Goal: Task Accomplishment & Management: Use online tool/utility

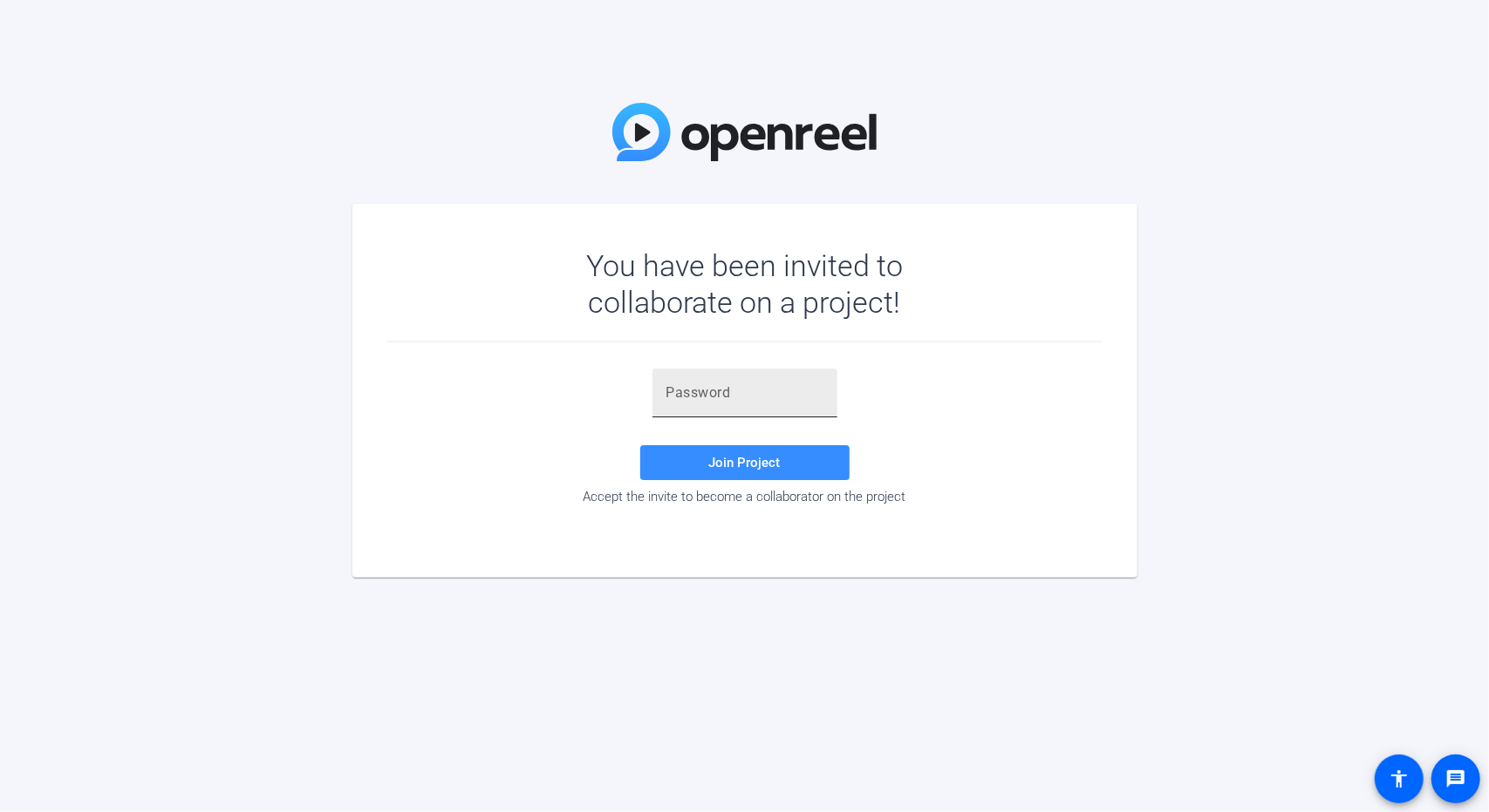
click at [728, 405] on div at bounding box center [744, 392] width 157 height 48
click at [743, 385] on input "text" at bounding box center [744, 393] width 157 height 21
paste input "DdH+SM"
type input "DdH+SM"
click at [696, 469] on span at bounding box center [745, 463] width 209 height 42
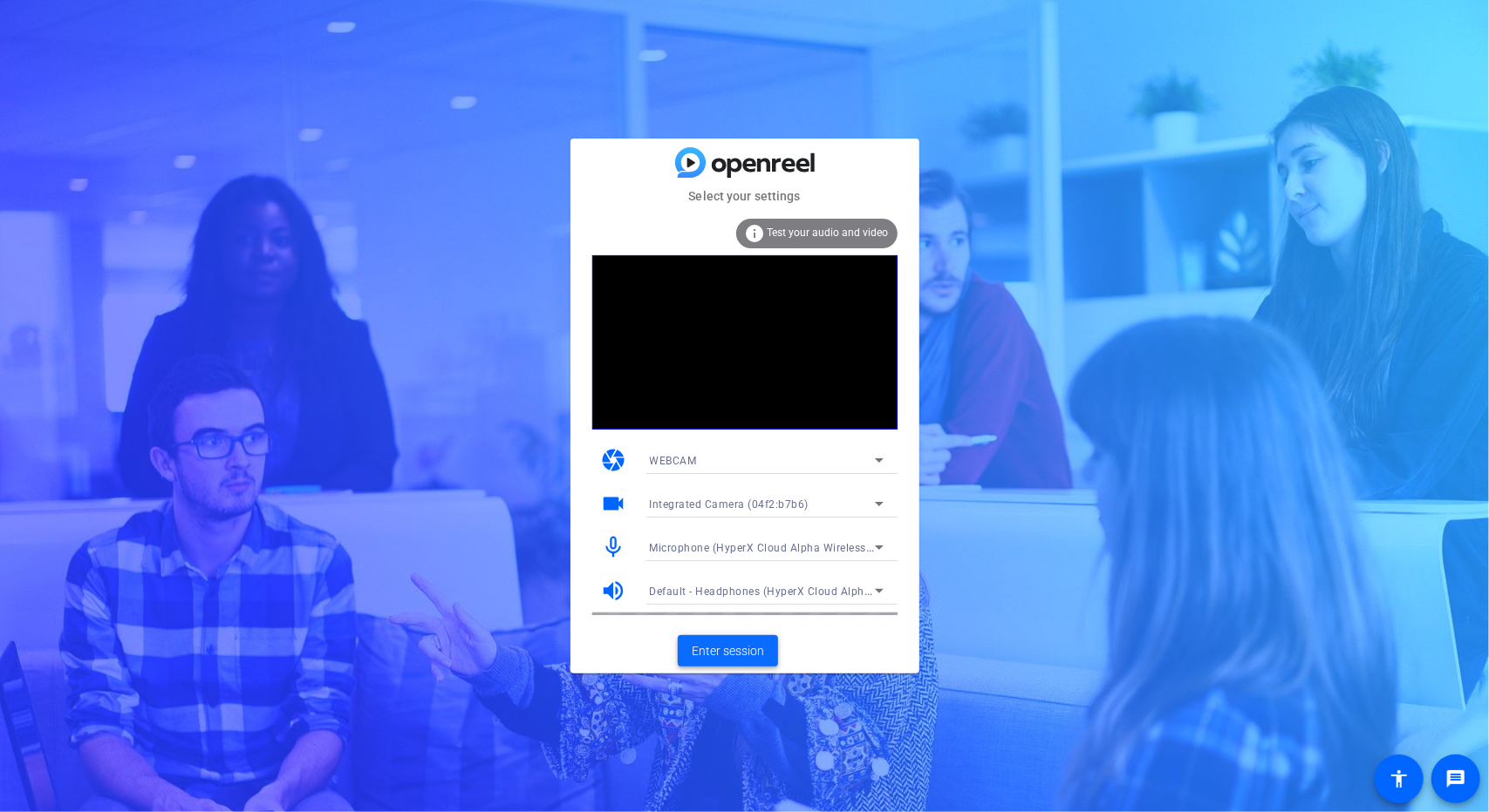
click at [701, 648] on span "Enter session" at bounding box center [728, 651] width 72 height 18
click at [735, 652] on span "Enter session" at bounding box center [728, 651] width 72 height 18
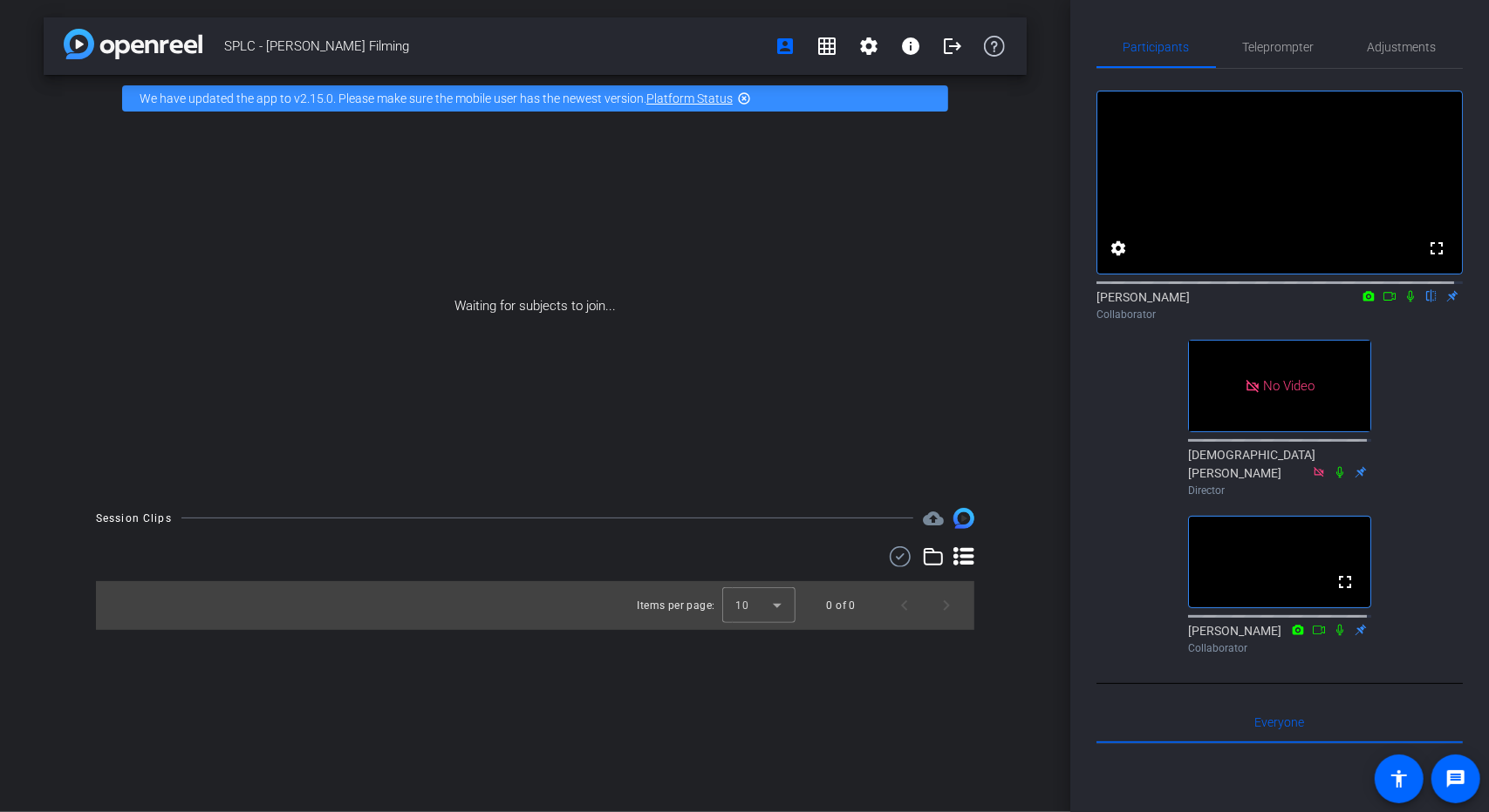
click at [1404, 302] on icon at bounding box center [1410, 296] width 14 height 12
click at [862, 39] on mat-icon "settings" at bounding box center [869, 47] width 21 height 21
click at [894, 77] on span "Session Settings" at bounding box center [907, 83] width 91 height 21
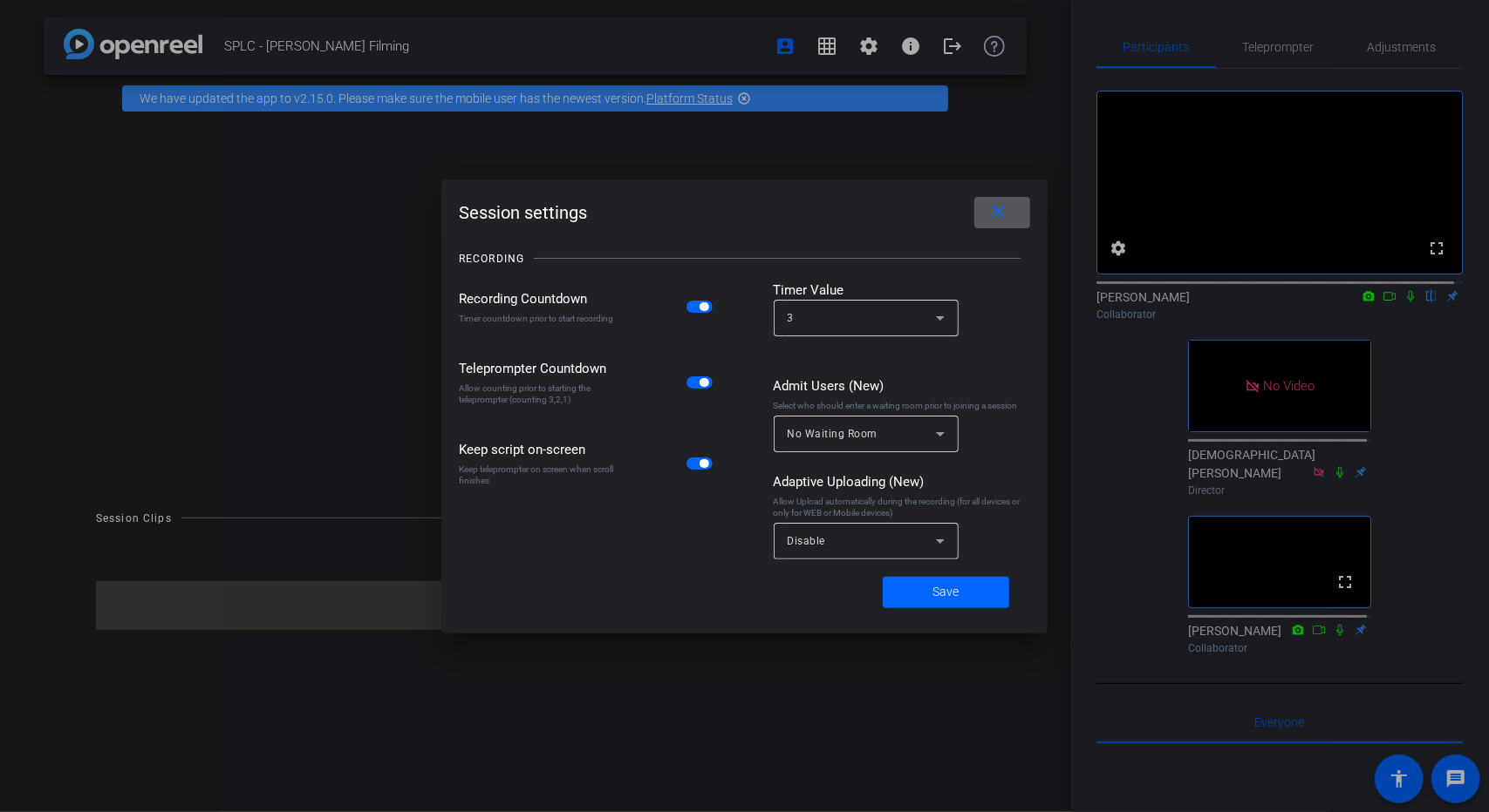
click at [1008, 206] on mat-icon "close" at bounding box center [999, 212] width 22 height 22
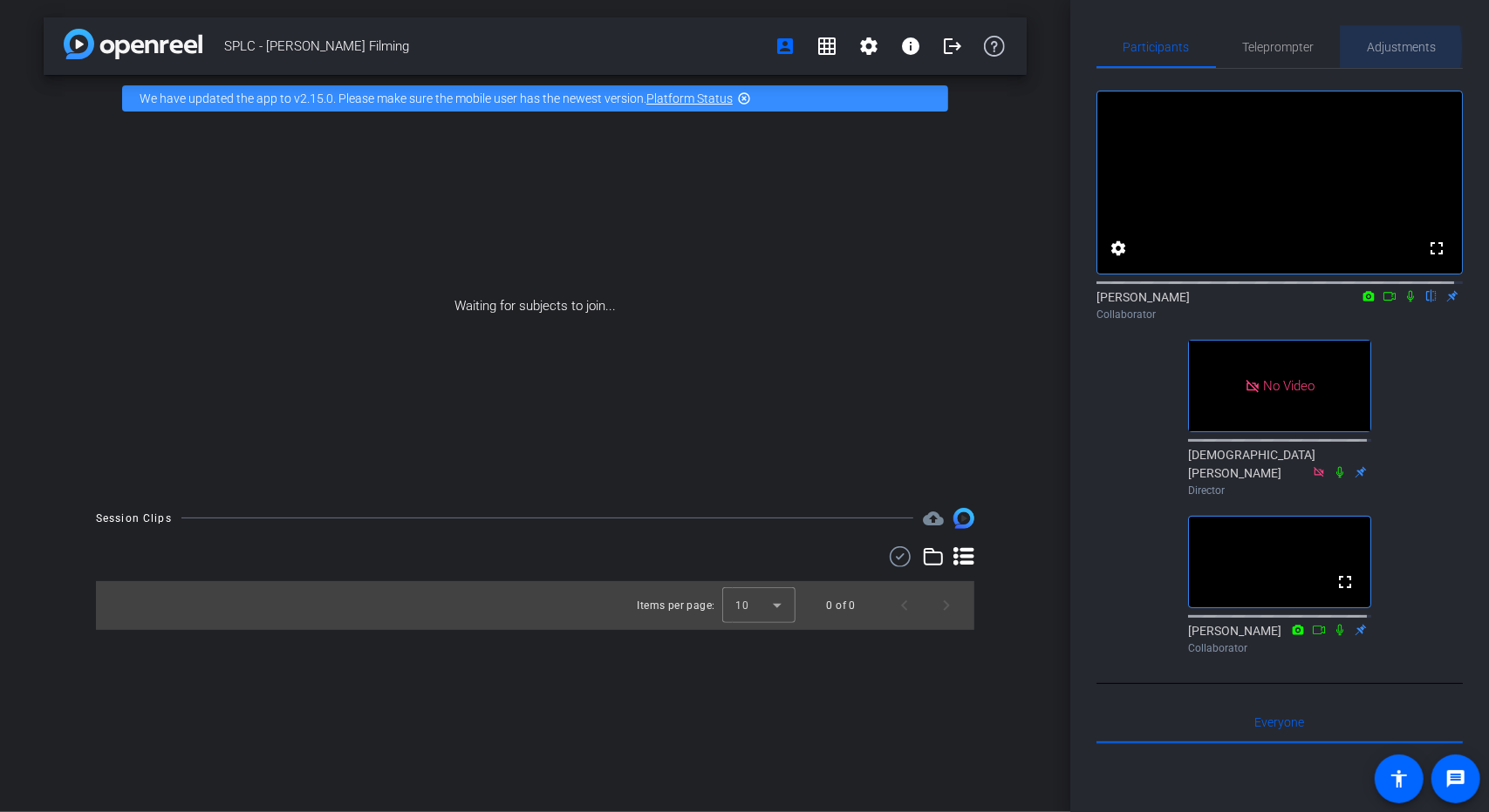
click at [1345, 47] on div "Adjustments" at bounding box center [1402, 47] width 122 height 42
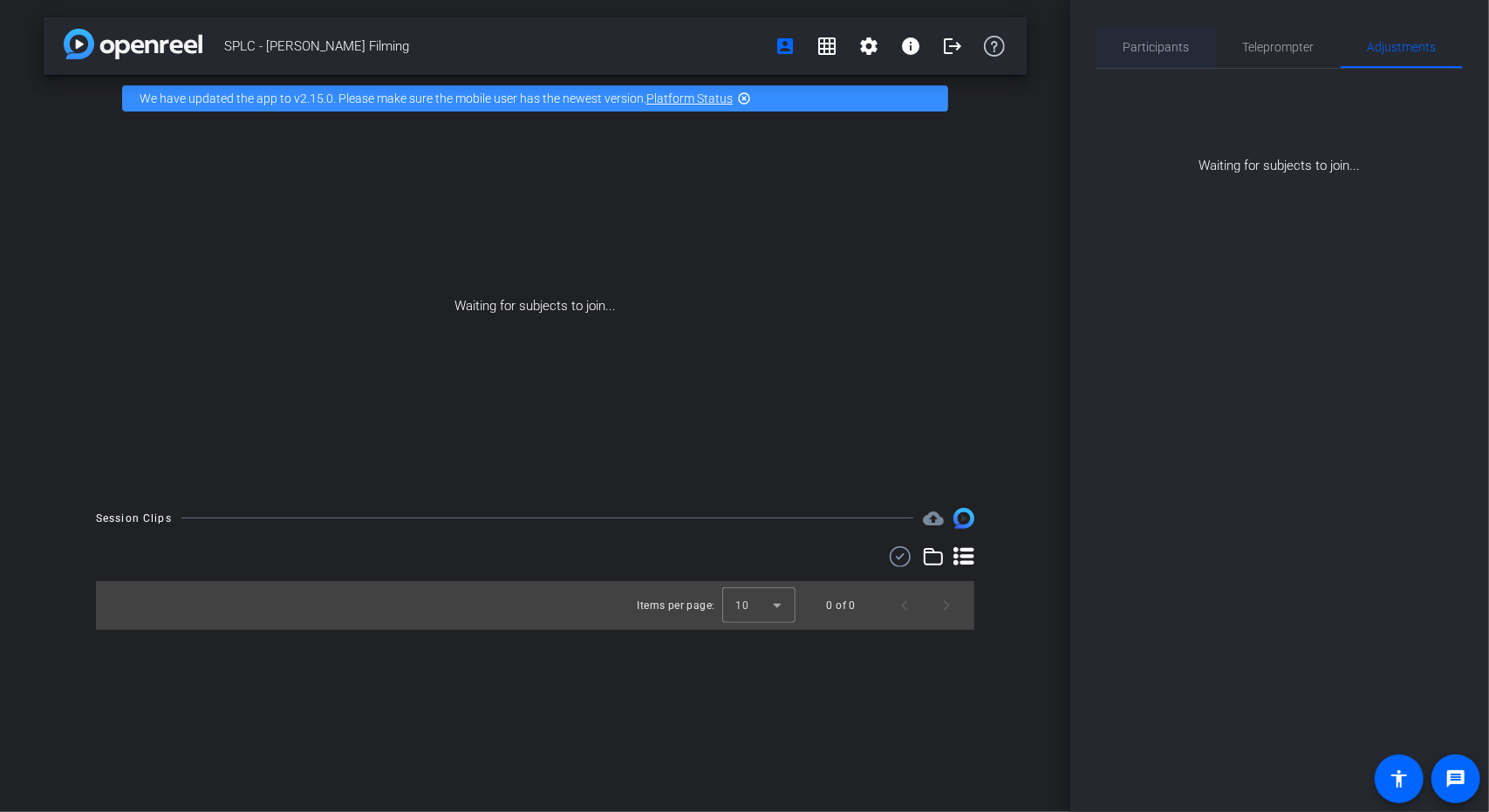
click at [1190, 47] on div "Participants" at bounding box center [1156, 47] width 120 height 42
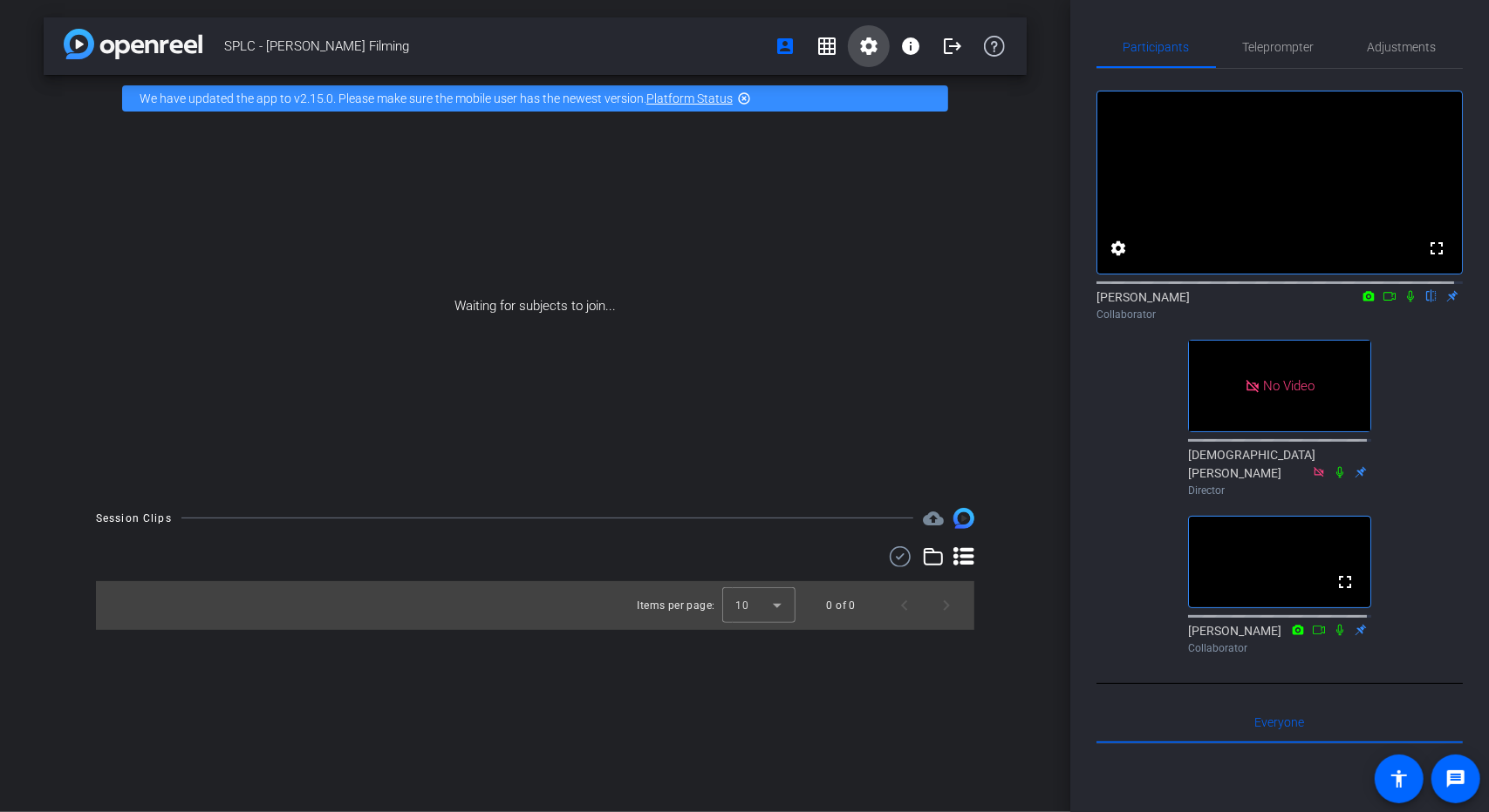
click at [872, 50] on mat-icon "settings" at bounding box center [869, 47] width 21 height 21
click at [1422, 303] on mat-icon "flip" at bounding box center [1431, 295] width 21 height 16
click at [1119, 259] on mat-icon "settings" at bounding box center [1118, 249] width 21 height 21
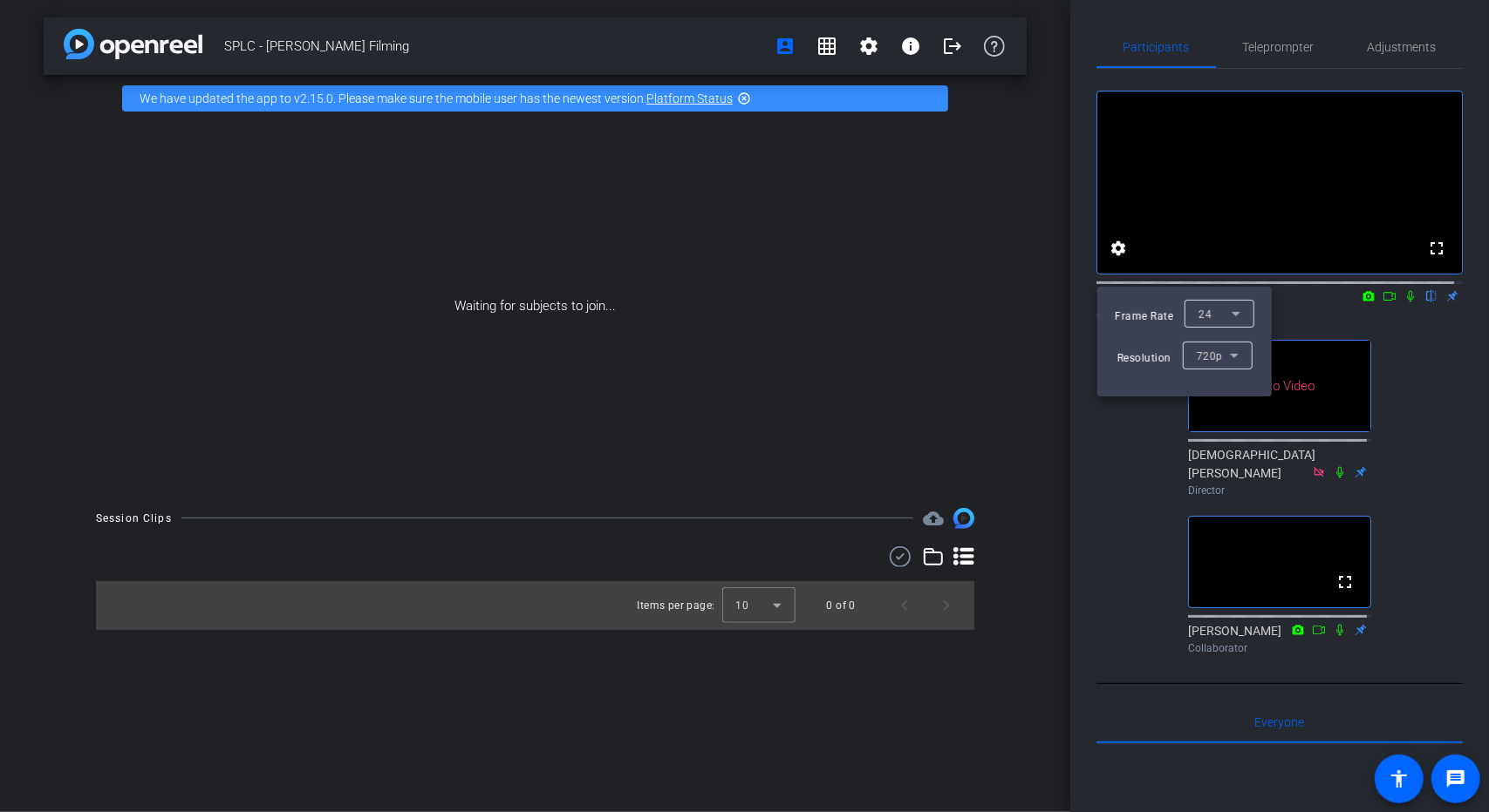
click at [1308, 217] on div at bounding box center [744, 406] width 1489 height 812
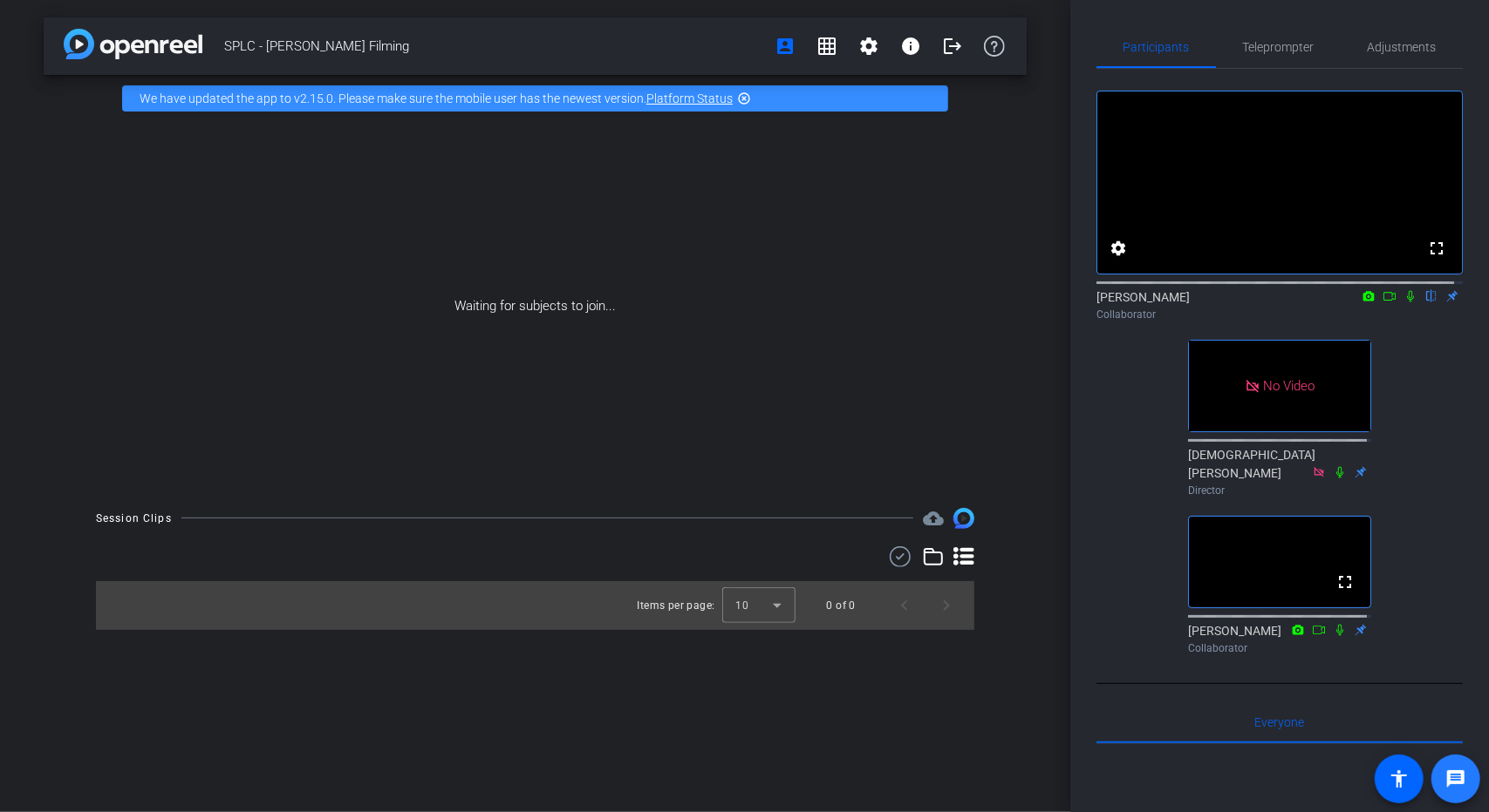
click at [1439, 767] on span at bounding box center [1456, 779] width 42 height 42
click at [10, 190] on div "SPLC - Jerome Filming account_box grid_on settings info logout We have updated …" at bounding box center [535, 406] width 1070 height 812
click at [754, 97] on div "We have updated the app to v2.15.0. Please make sure the mobile user has the ne…" at bounding box center [534, 99] width 826 height 27
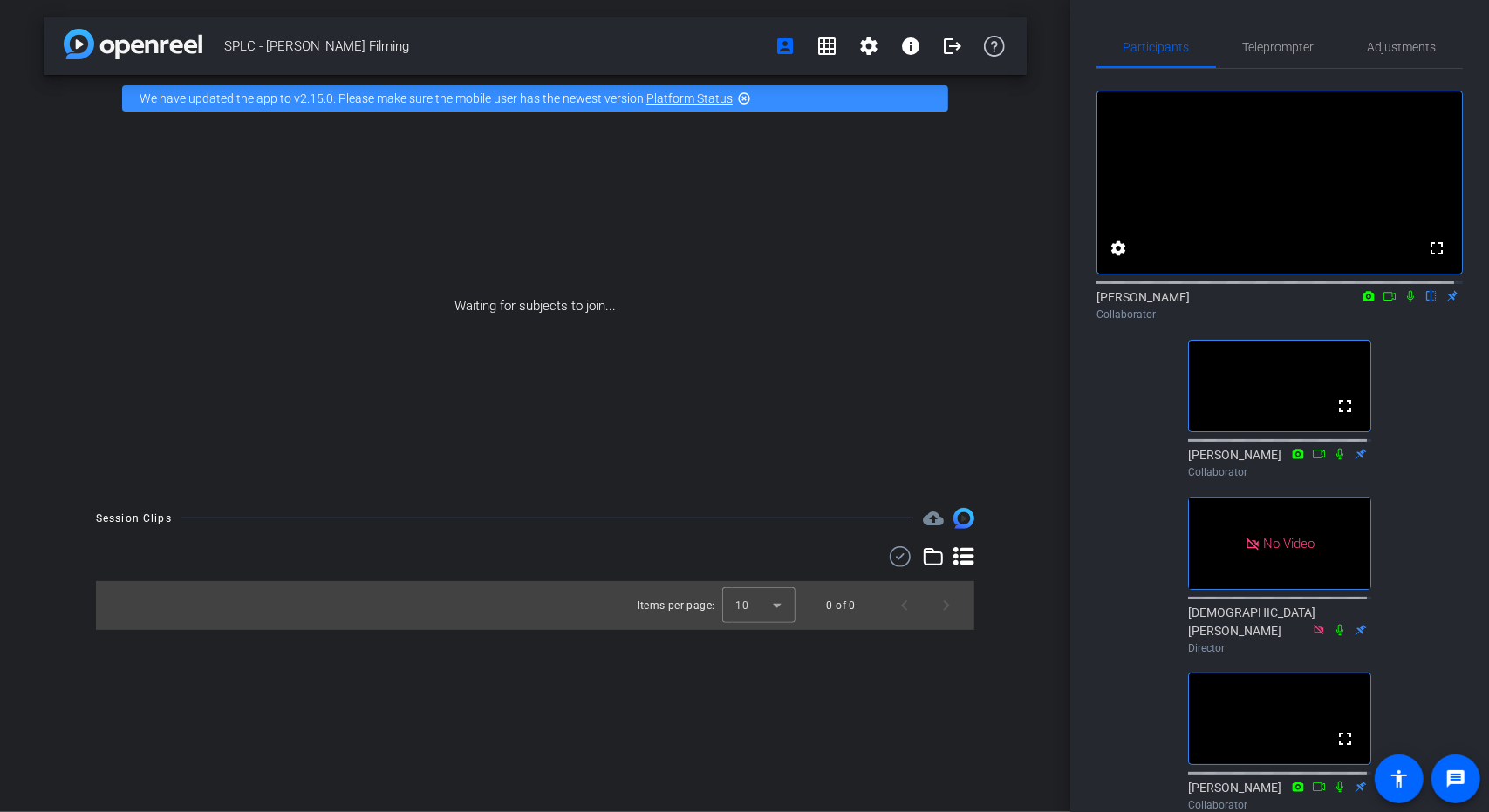
drag, startPoint x: 748, startPoint y: 101, endPoint x: 798, endPoint y: 86, distance: 52.2
click at [748, 102] on mat-icon "highlight_off" at bounding box center [744, 98] width 14 height 14
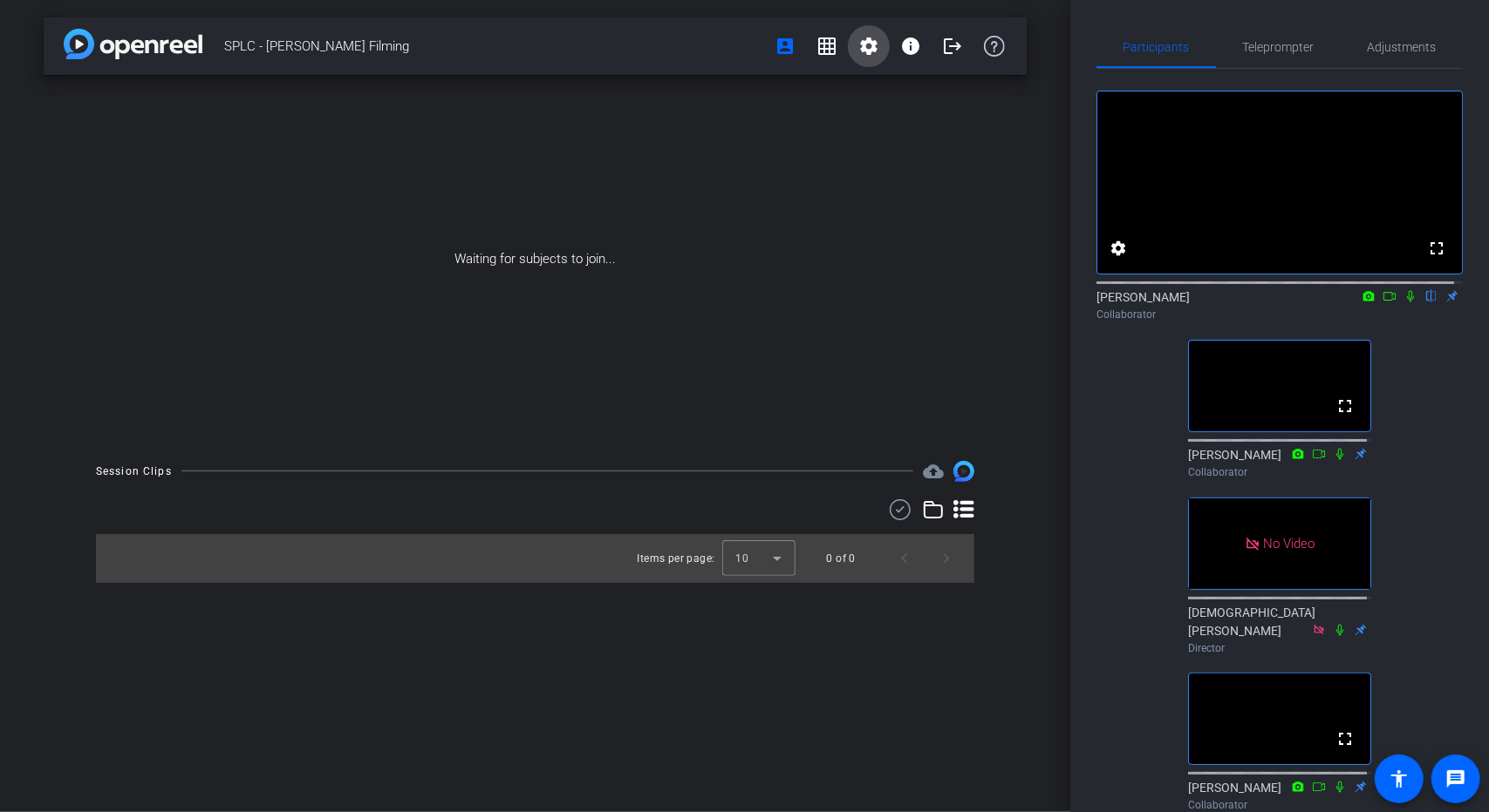
click at [857, 59] on span at bounding box center [869, 47] width 42 height 42
drag, startPoint x: 1100, startPoint y: 4, endPoint x: 1098, endPoint y: 13, distance: 9.2
click at [1098, 13] on div at bounding box center [744, 406] width 1489 height 812
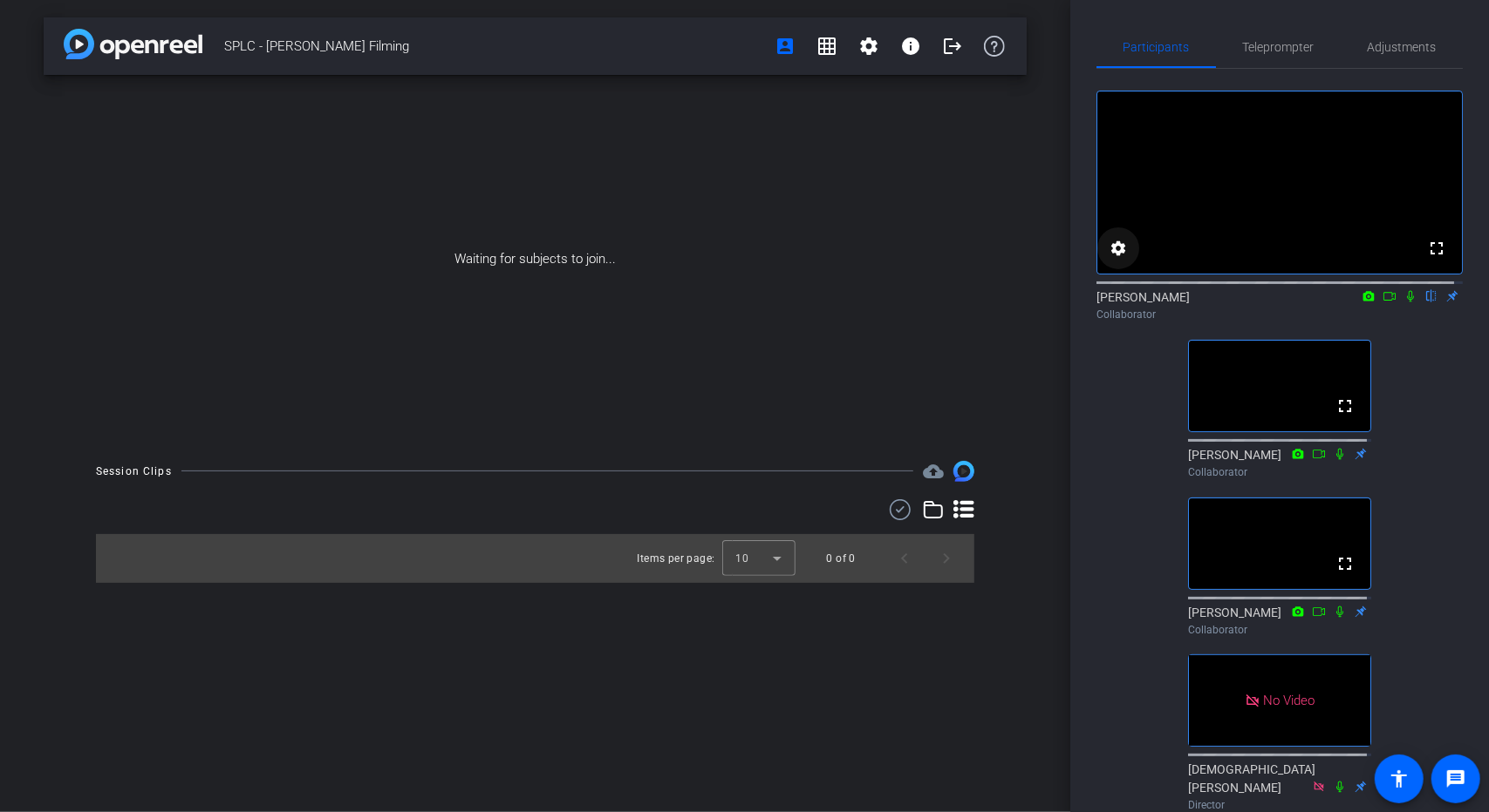
click at [1117, 259] on mat-icon "settings" at bounding box center [1118, 249] width 21 height 21
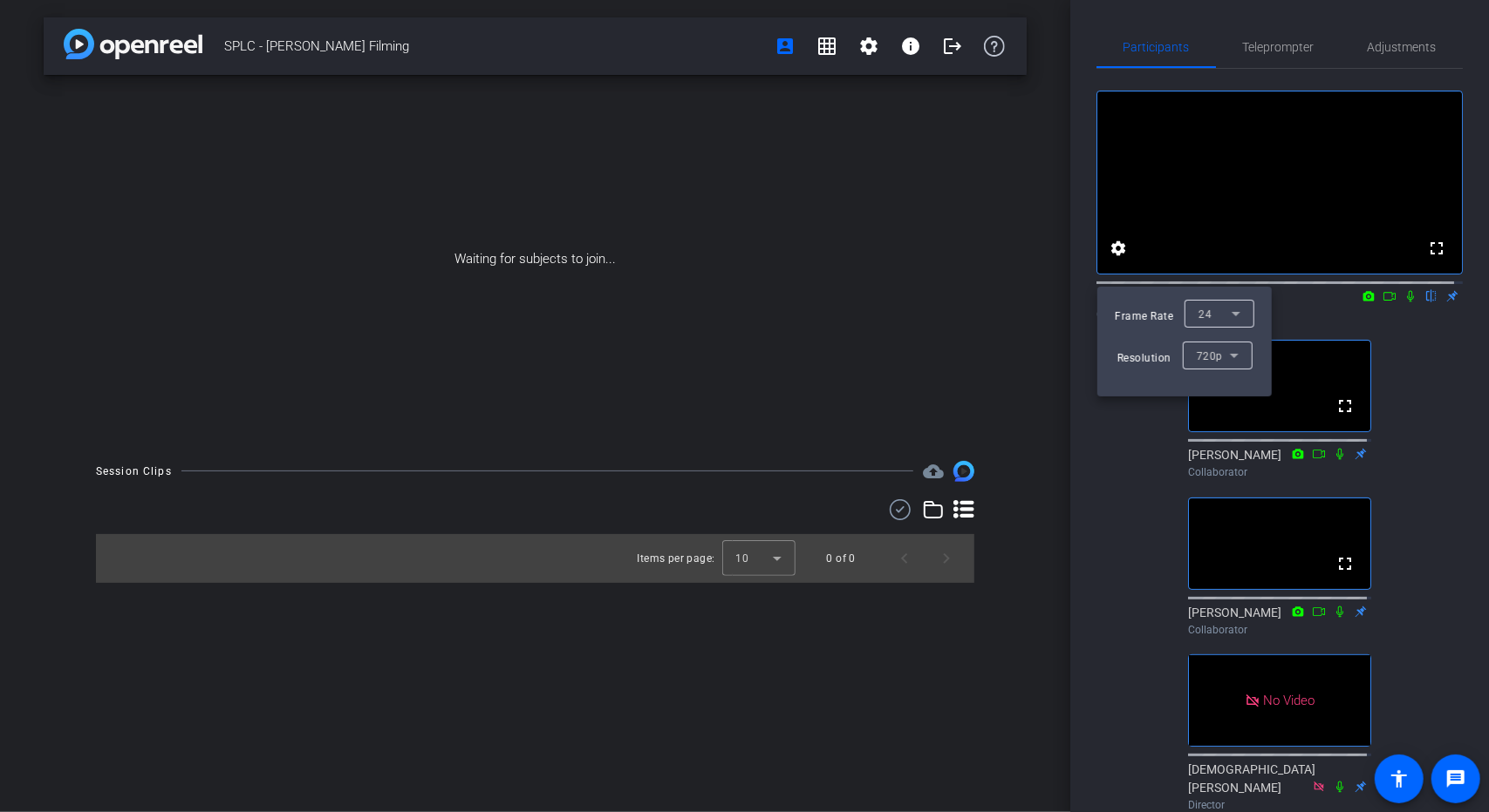
click at [1300, 243] on div at bounding box center [744, 406] width 1489 height 812
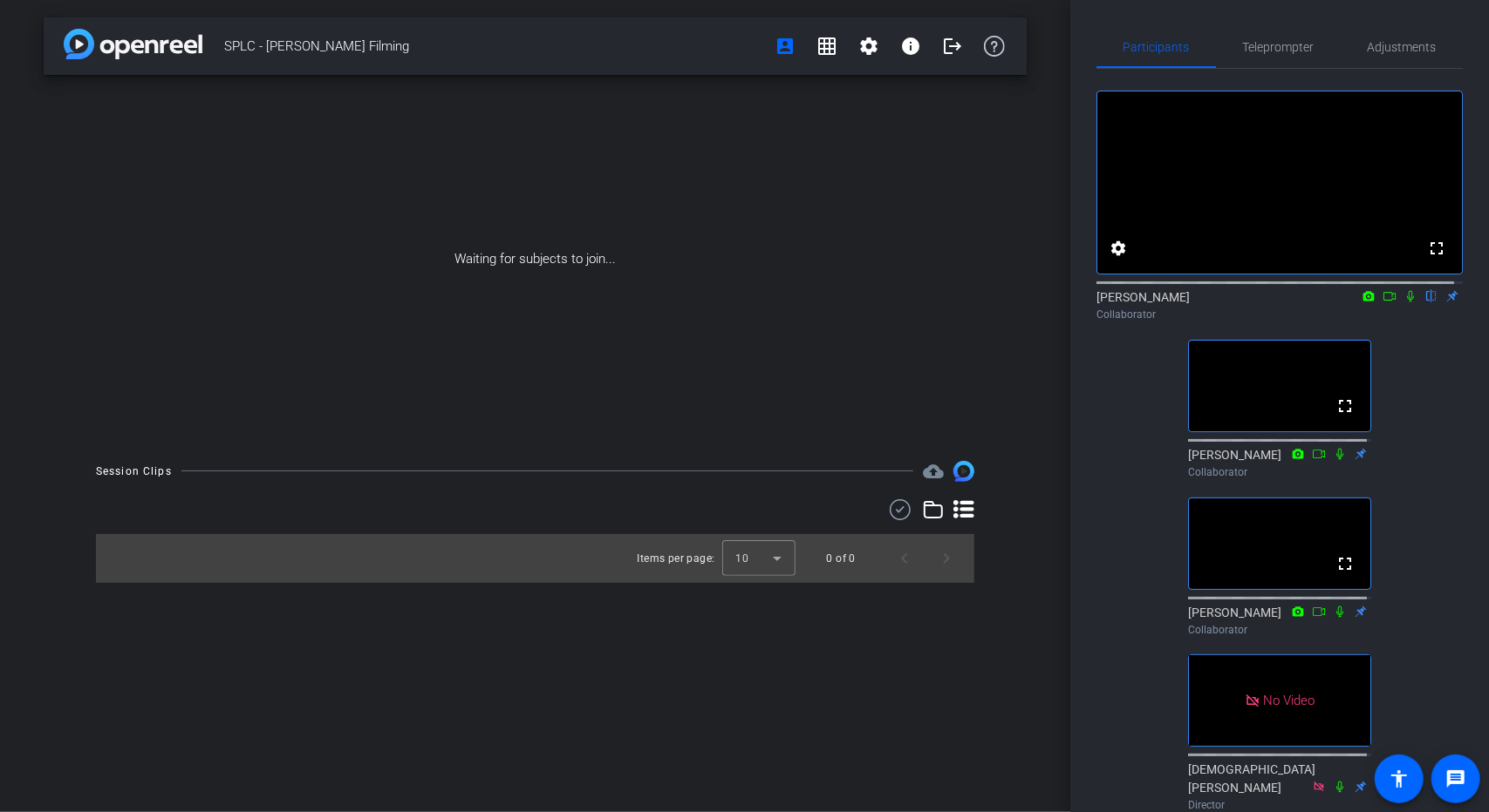
click at [1403, 302] on icon at bounding box center [1410, 296] width 14 height 12
click at [1405, 302] on icon at bounding box center [1410, 297] width 10 height 11
click at [1403, 302] on icon at bounding box center [1410, 296] width 14 height 12
click at [1405, 302] on icon at bounding box center [1410, 297] width 10 height 11
click at [1294, 60] on span "Teleprompter" at bounding box center [1278, 47] width 71 height 42
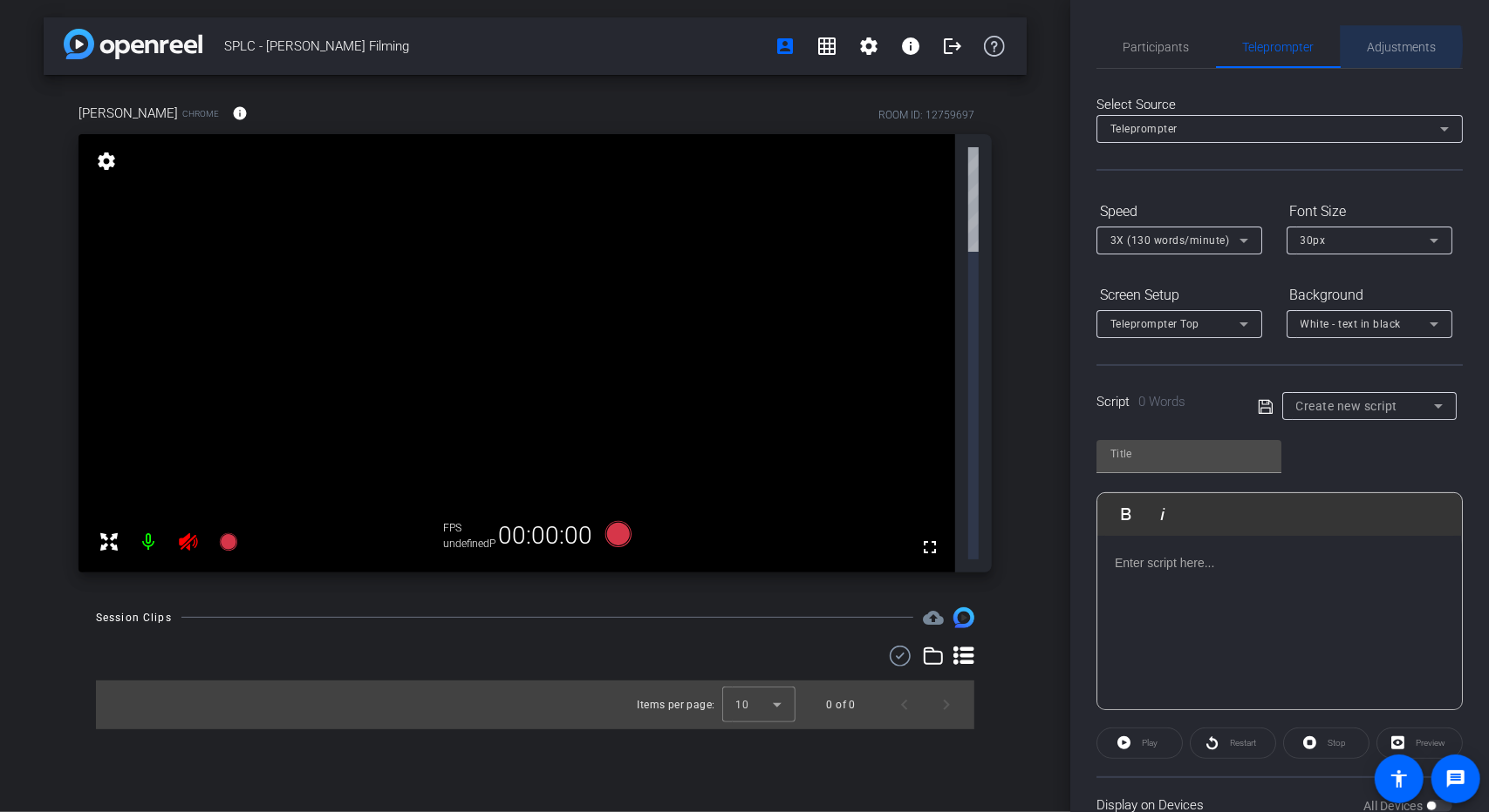
click at [1371, 46] on span "Adjustments" at bounding box center [1402, 47] width 69 height 12
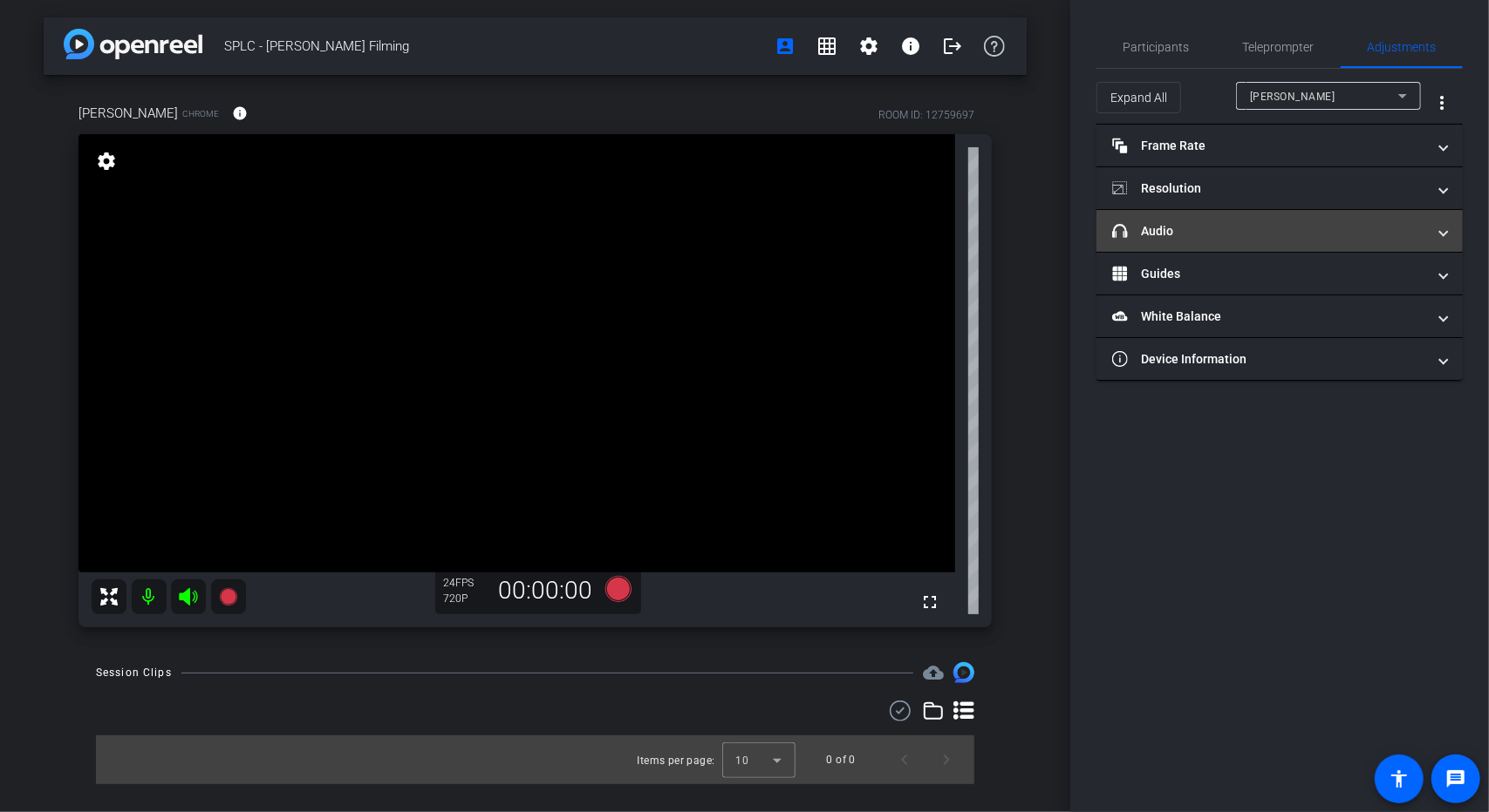
click at [1224, 219] on mat-expansion-panel-header "headphone icon Audio" at bounding box center [1279, 231] width 366 height 42
type input "11000"
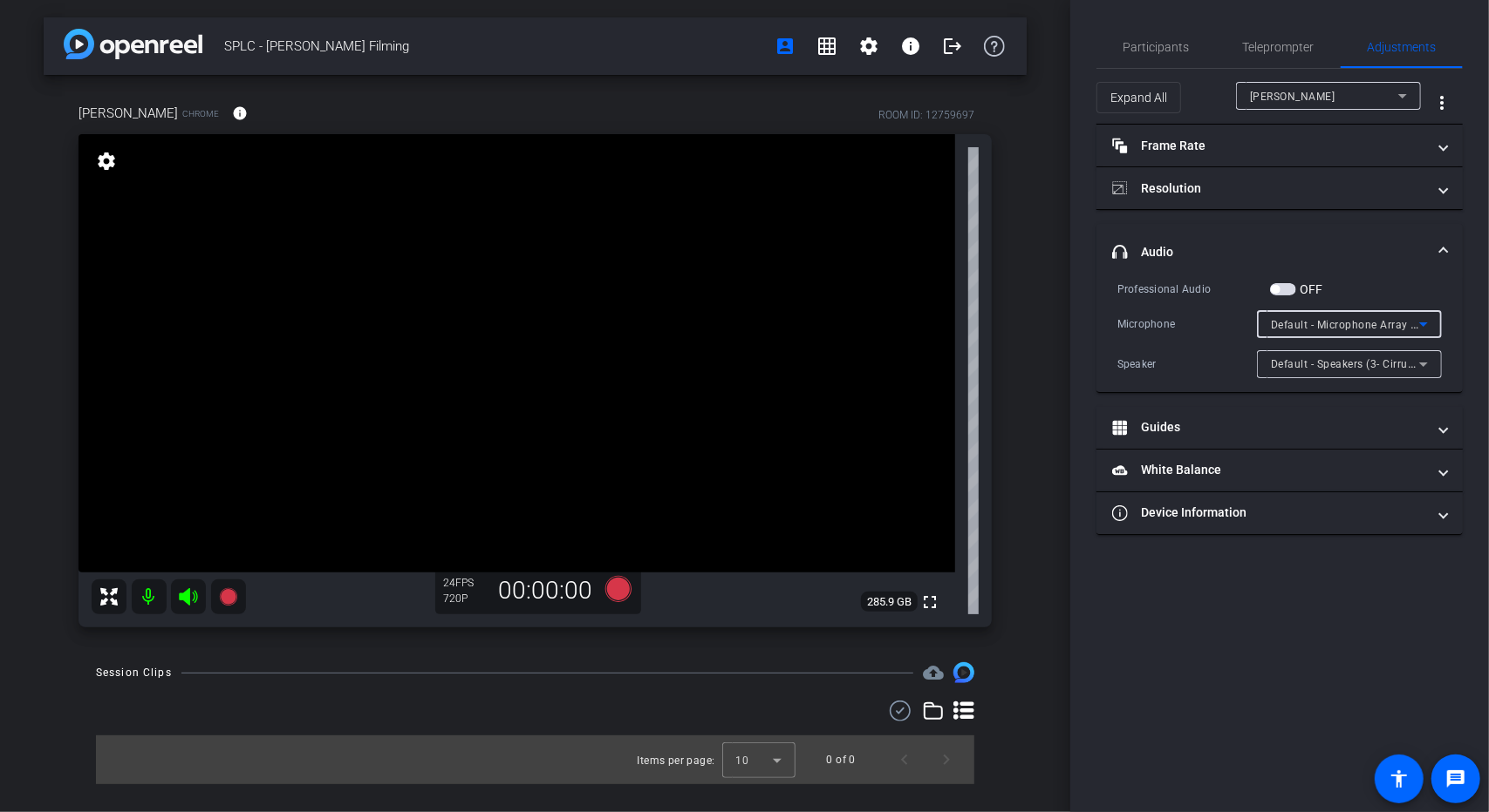
click at [1355, 327] on span "Default - Microphone Array on SoundWire Device (4- Cirrus Logic XU)" at bounding box center [1445, 324] width 351 height 14
click at [1337, 332] on div at bounding box center [744, 406] width 1489 height 812
click at [1331, 327] on span "Default - Microphone Array on SoundWire Device (4- Cirrus Logic XU)" at bounding box center [1445, 324] width 351 height 14
click at [1326, 387] on span "Communications - Microphone Array on SoundWire Device (4- Cirrus Logic XU)" at bounding box center [1348, 386] width 157 height 21
click at [1353, 327] on span "Communications - Microphone Array on SoundWire Device (4- Cirrus Logic XU)" at bounding box center [1471, 324] width 401 height 14
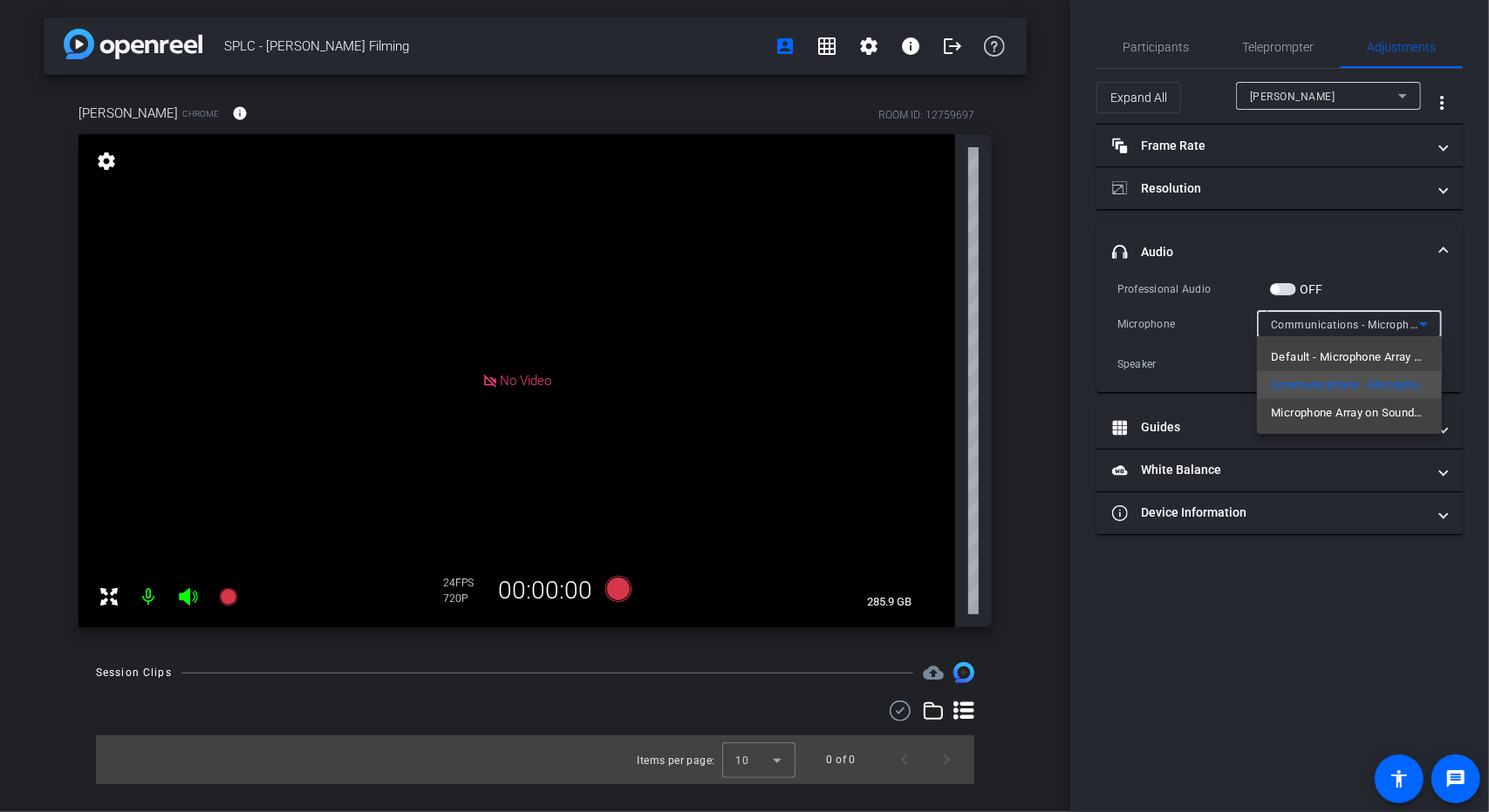
click at [1321, 150] on div at bounding box center [744, 406] width 1489 height 812
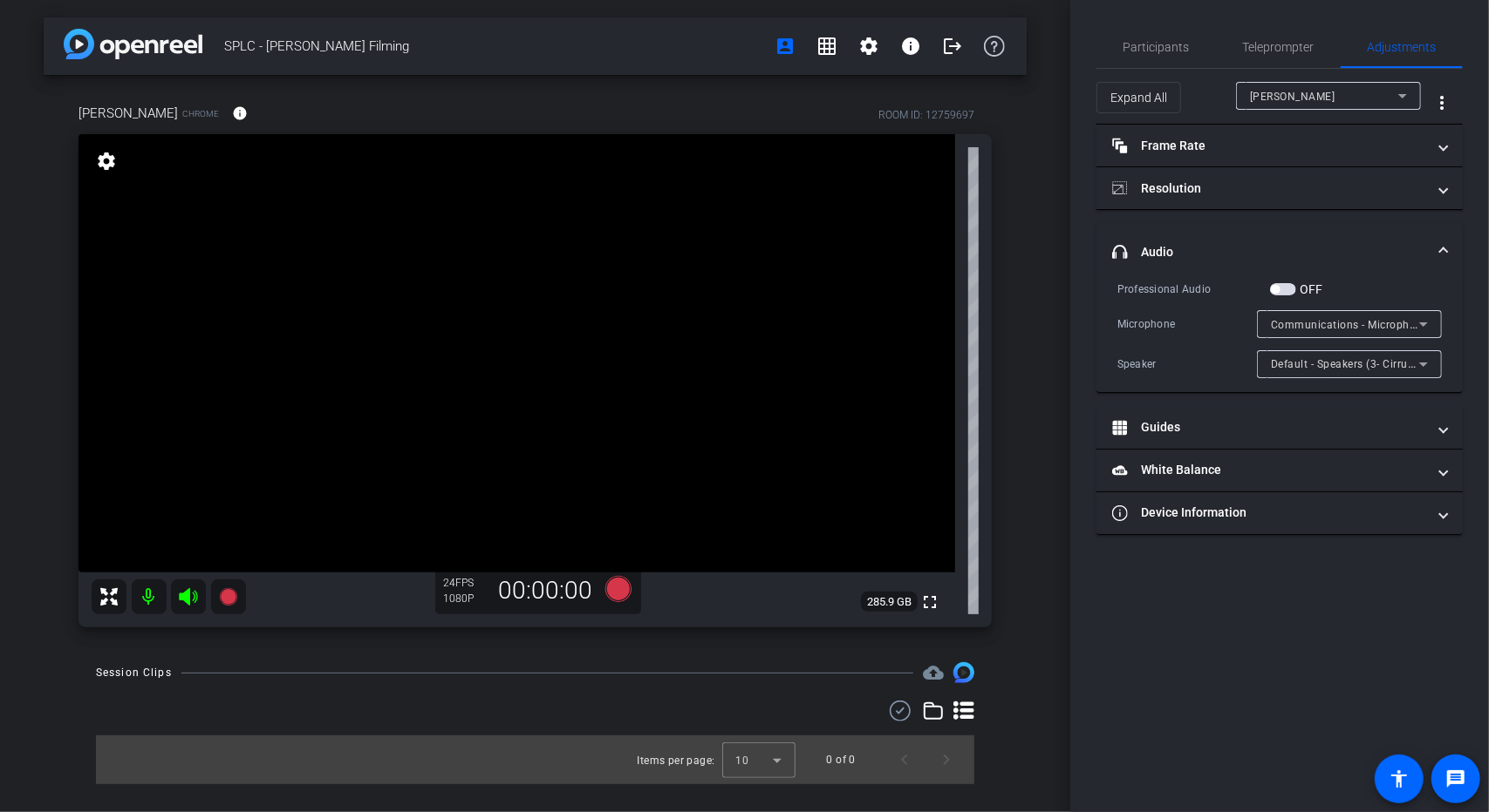
click at [1343, 328] on span "Communications - Microphone Array on SoundWire Device (4- Cirrus Logic XU)" at bounding box center [1471, 324] width 401 height 14
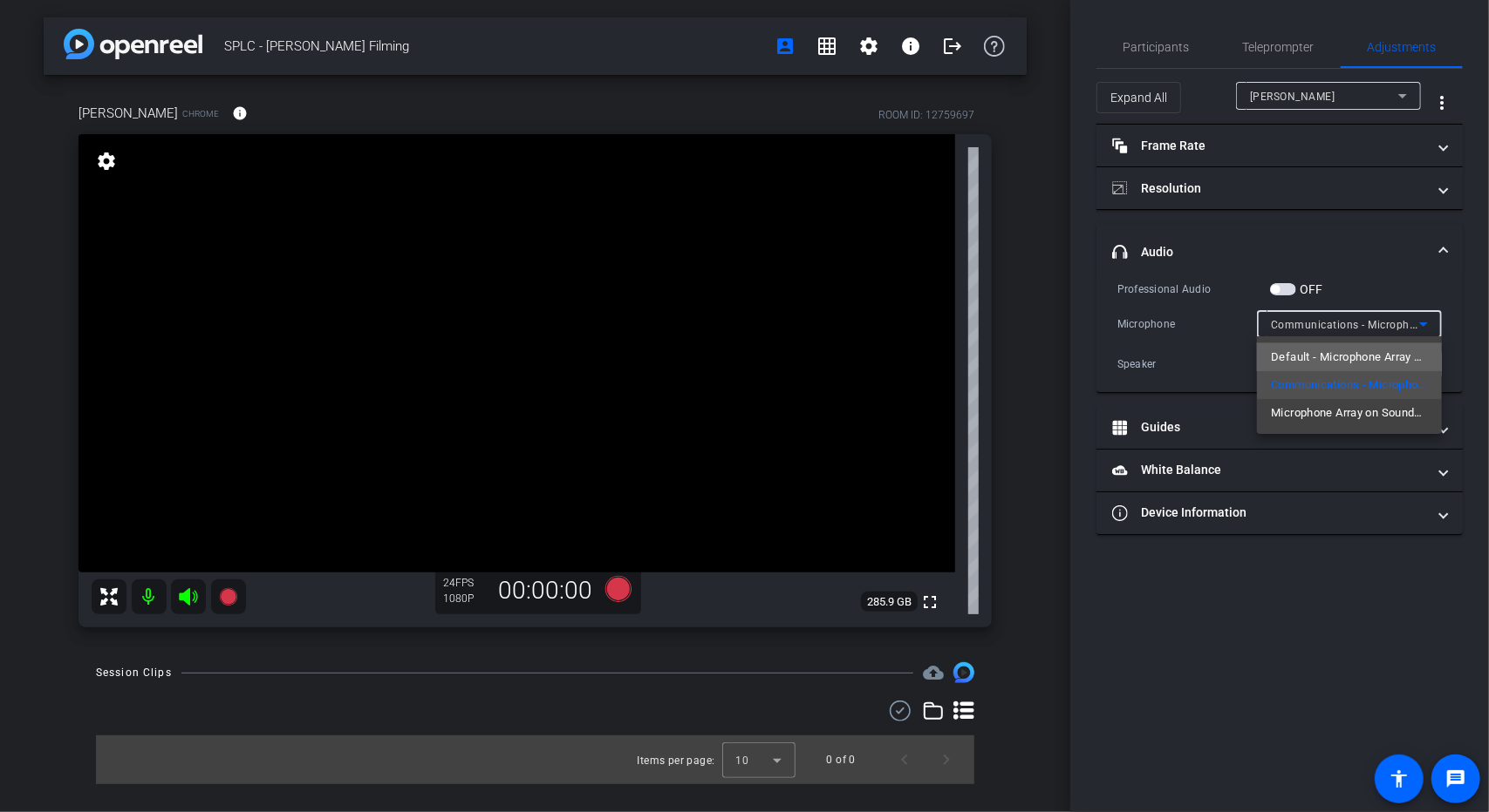
click at [1336, 355] on span "Default - Microphone Array on SoundWire Device (4- Cirrus Logic XU)" at bounding box center [1348, 357] width 157 height 21
click at [1272, 48] on span "Teleprompter" at bounding box center [1278, 47] width 71 height 12
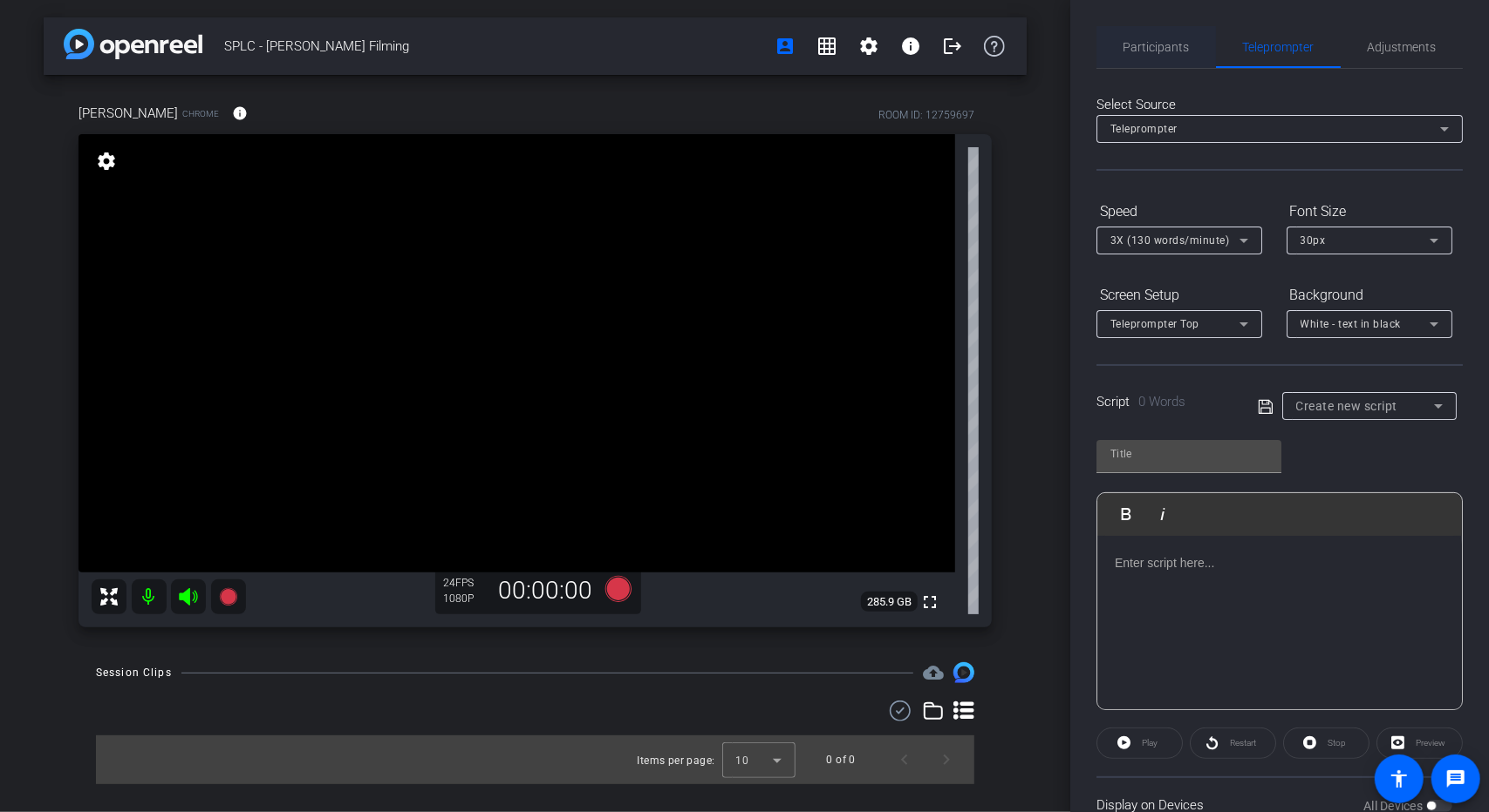
click at [1195, 52] on div "Participants" at bounding box center [1156, 47] width 120 height 42
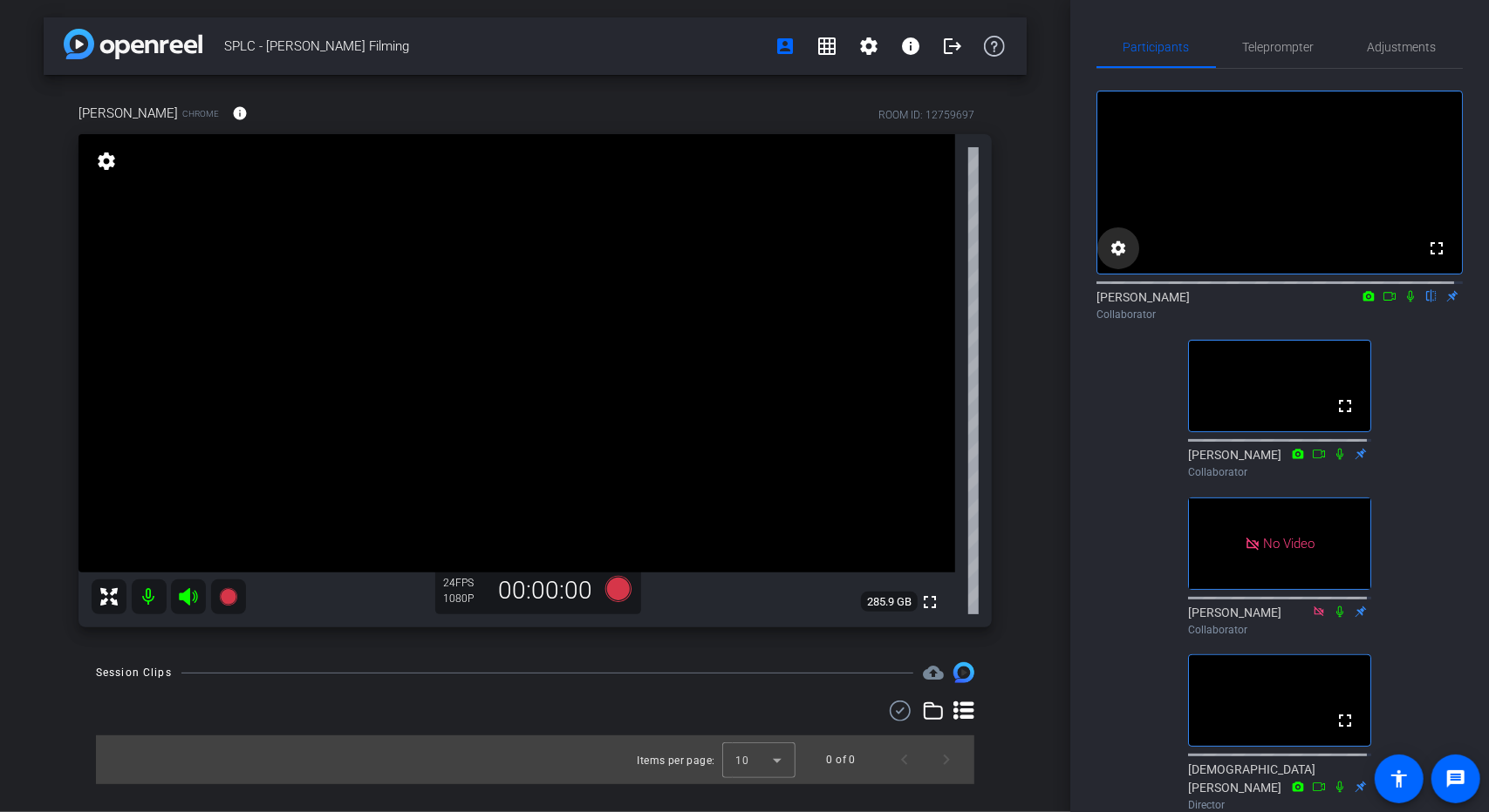
click at [1119, 259] on mat-icon "settings" at bounding box center [1118, 249] width 21 height 21
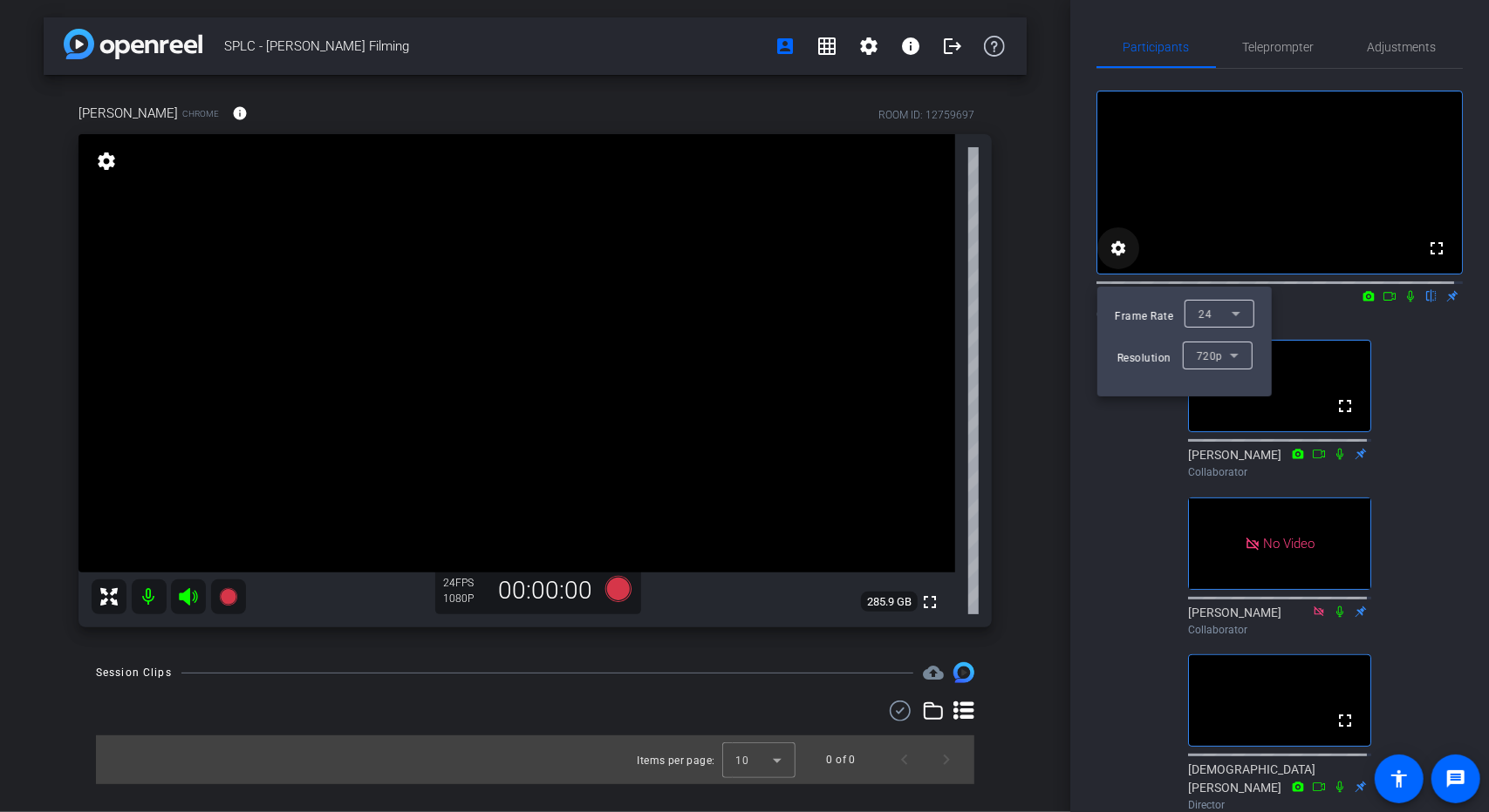
click at [1119, 263] on div at bounding box center [744, 406] width 1489 height 812
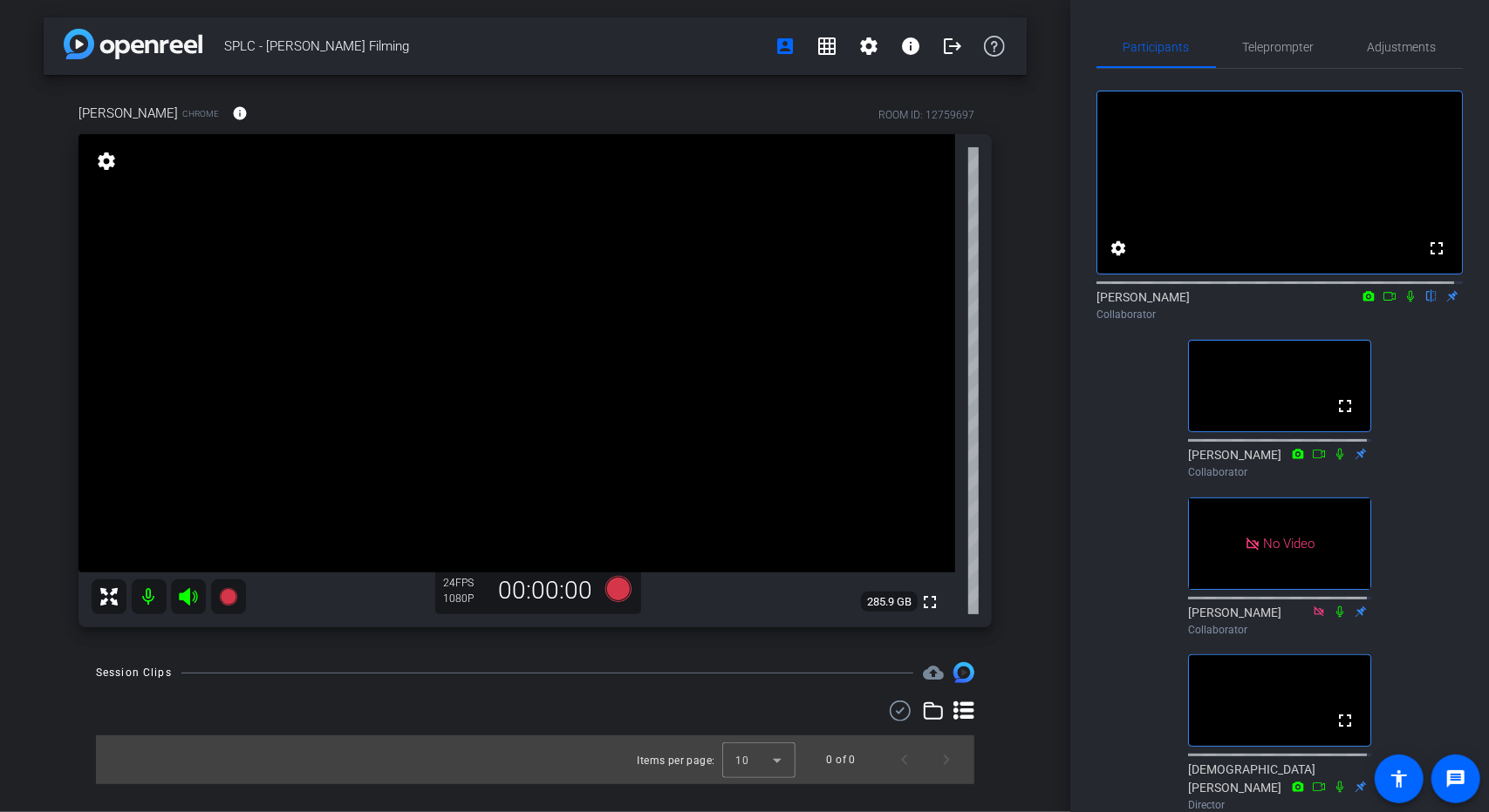
click at [1403, 302] on icon at bounding box center [1410, 296] width 14 height 12
click at [1438, 259] on mat-icon "fullscreen" at bounding box center [1437, 249] width 21 height 21
click at [1398, 56] on span "Adjustments" at bounding box center [1402, 47] width 69 height 42
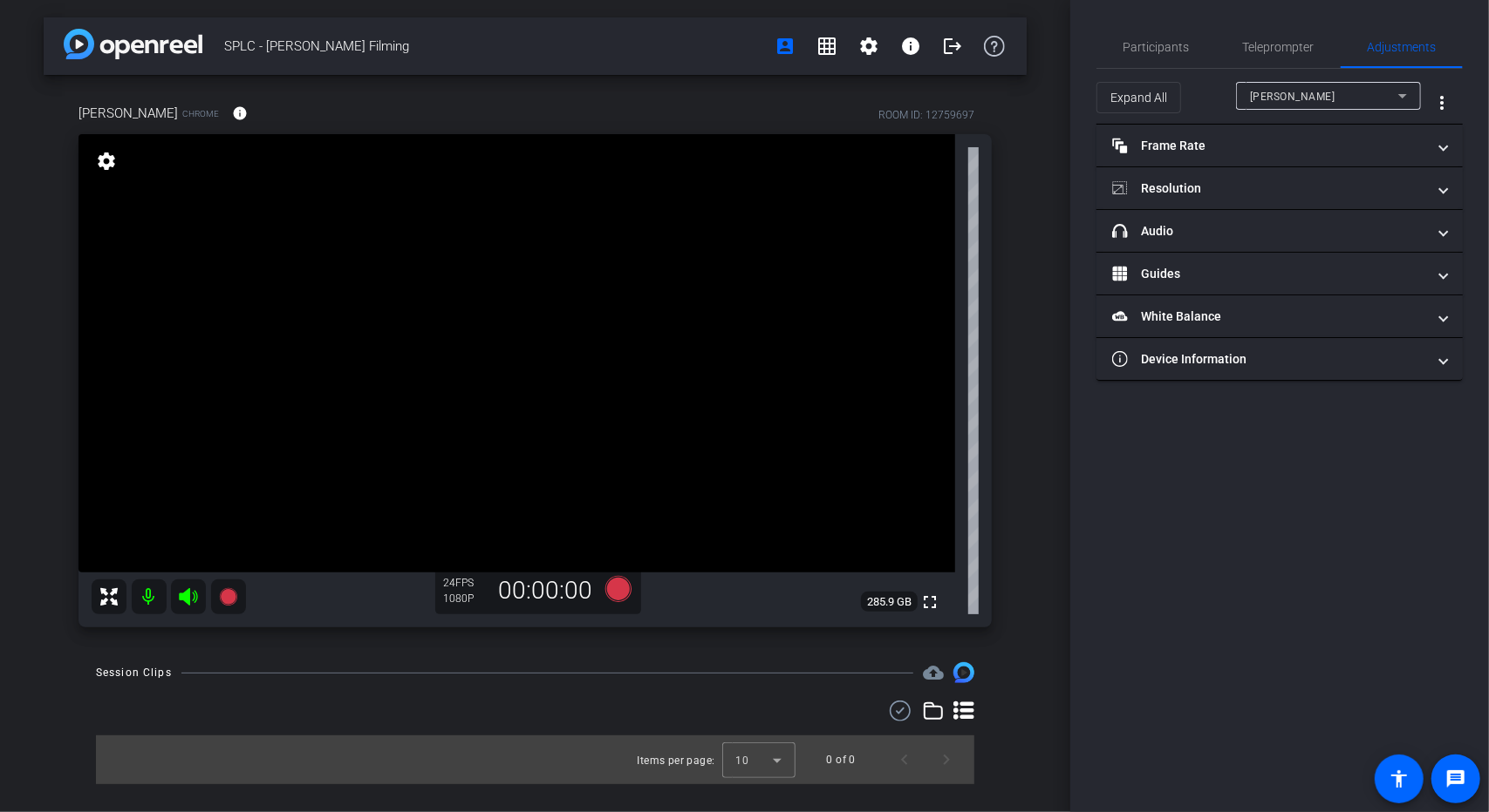
click at [1308, 92] on div "Jerome" at bounding box center [1324, 96] width 148 height 22
click at [1308, 91] on div at bounding box center [744, 406] width 1489 height 812
click at [1207, 218] on mat-expansion-panel-header "headphone icon Audio" at bounding box center [1279, 231] width 366 height 42
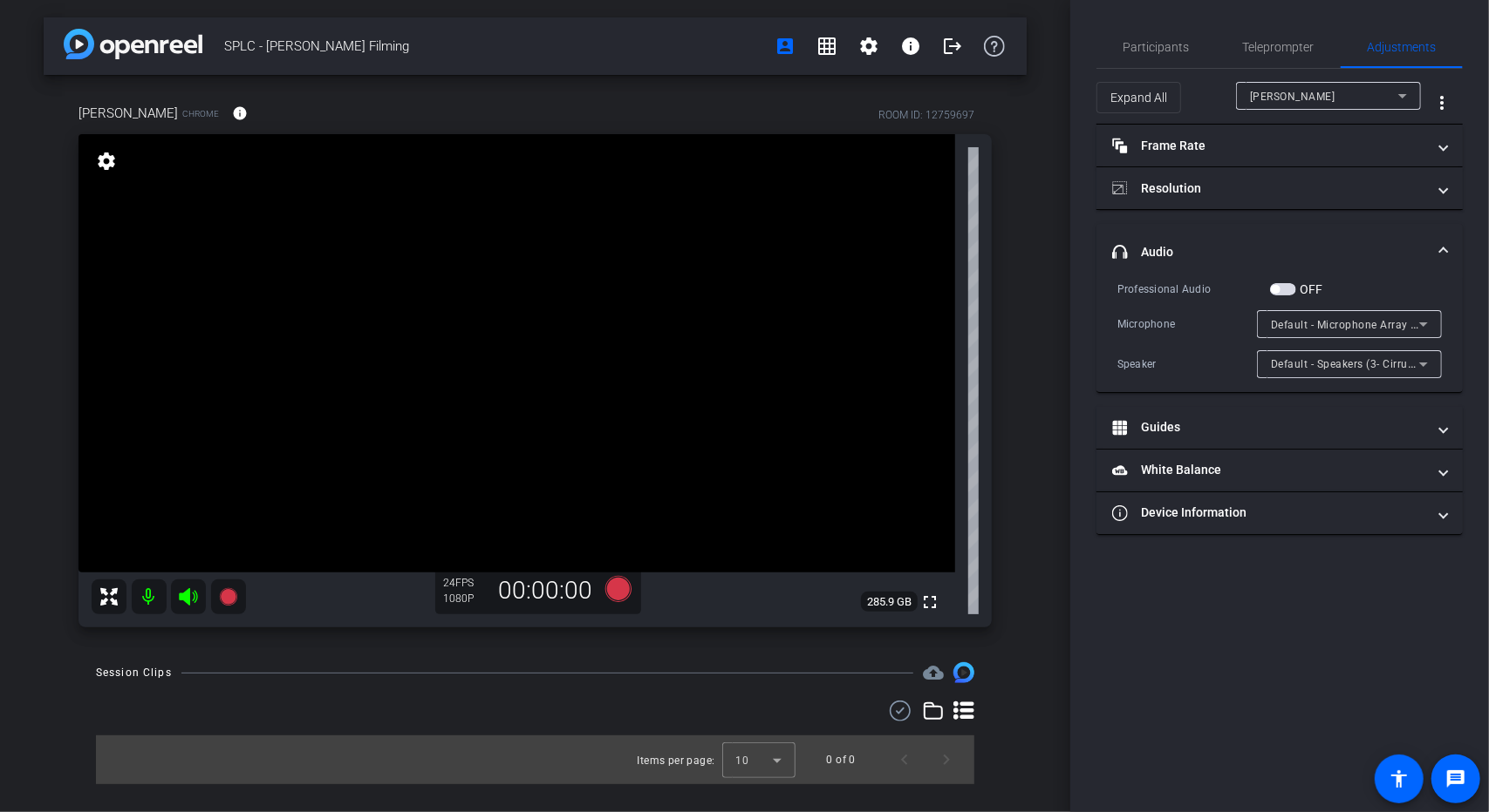
click at [1212, 224] on mat-expansion-panel-header "headphone icon Audio" at bounding box center [1279, 252] width 366 height 56
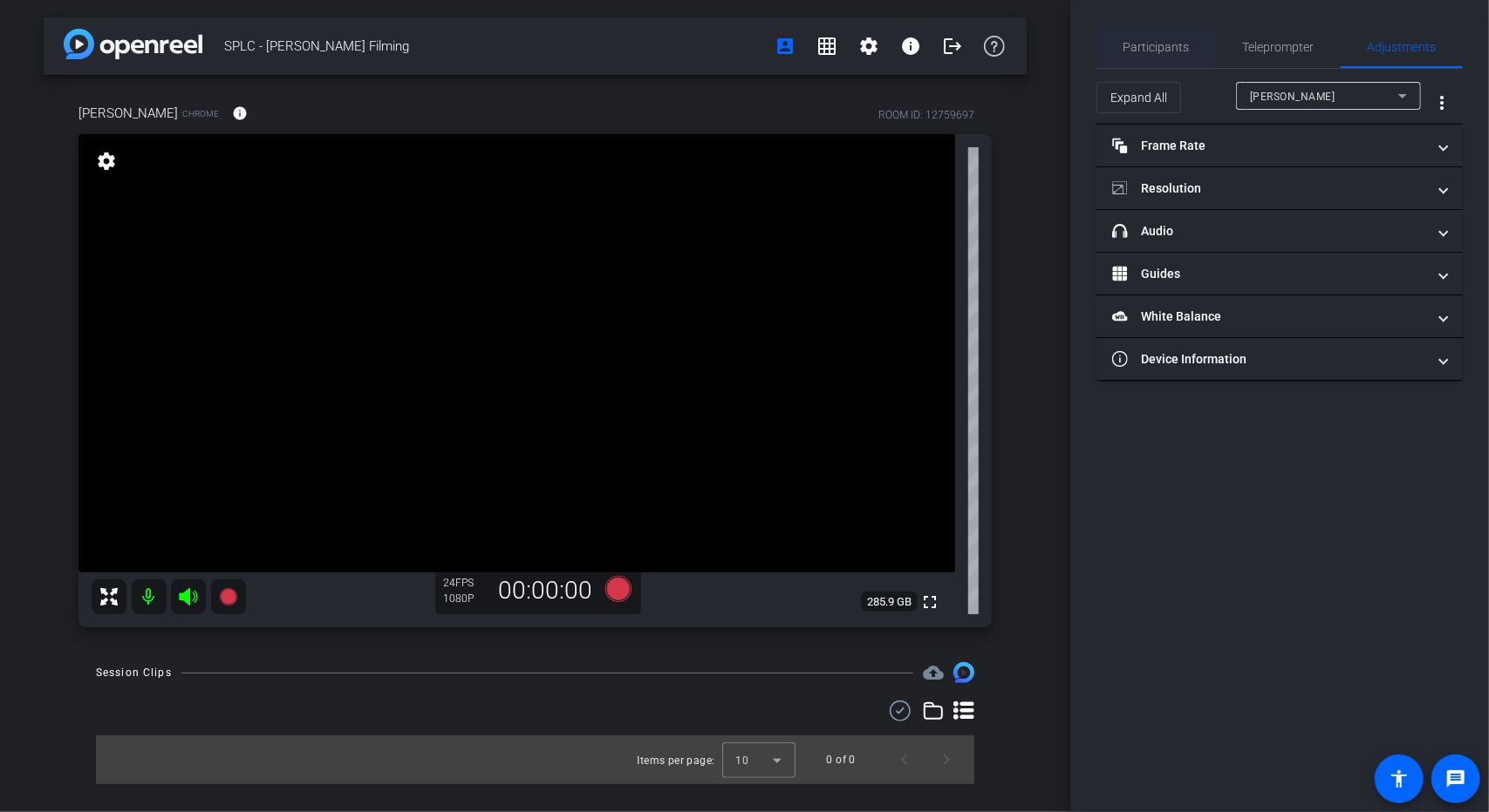
click at [1177, 52] on span "Participants" at bounding box center [1156, 47] width 67 height 12
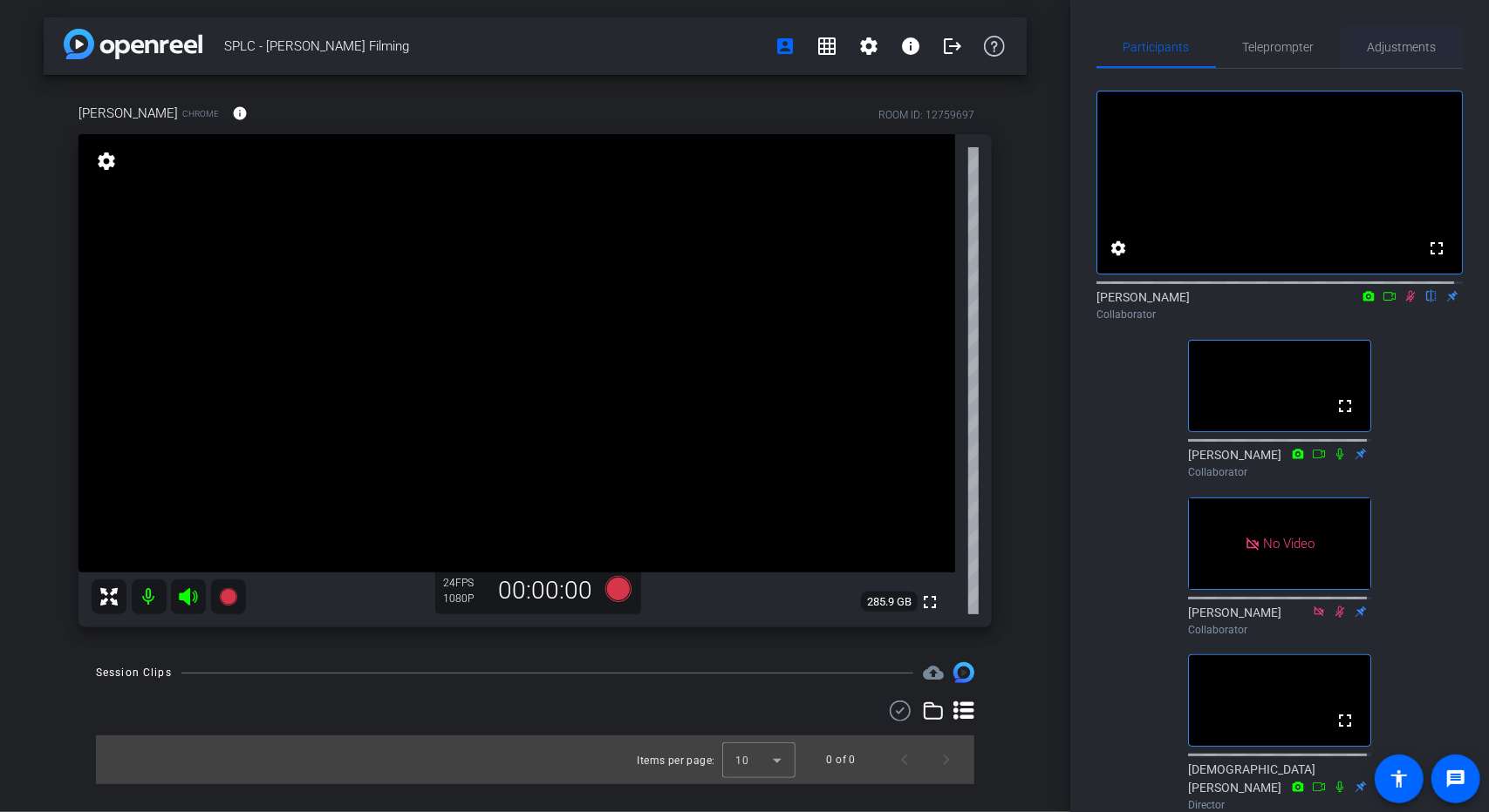
click at [1342, 52] on div "Adjustments" at bounding box center [1402, 47] width 122 height 42
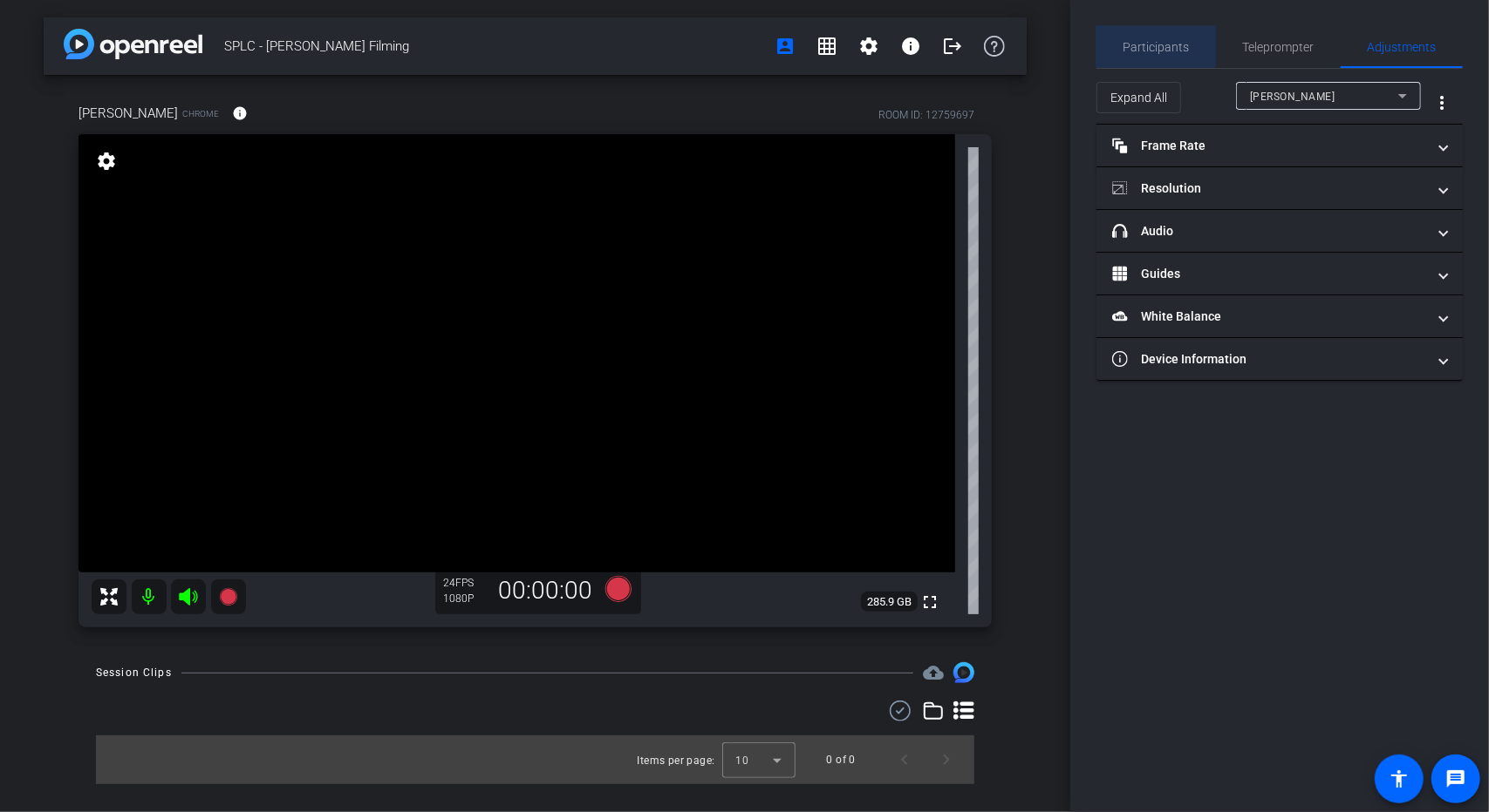
click at [1146, 47] on span "Participants" at bounding box center [1156, 47] width 67 height 12
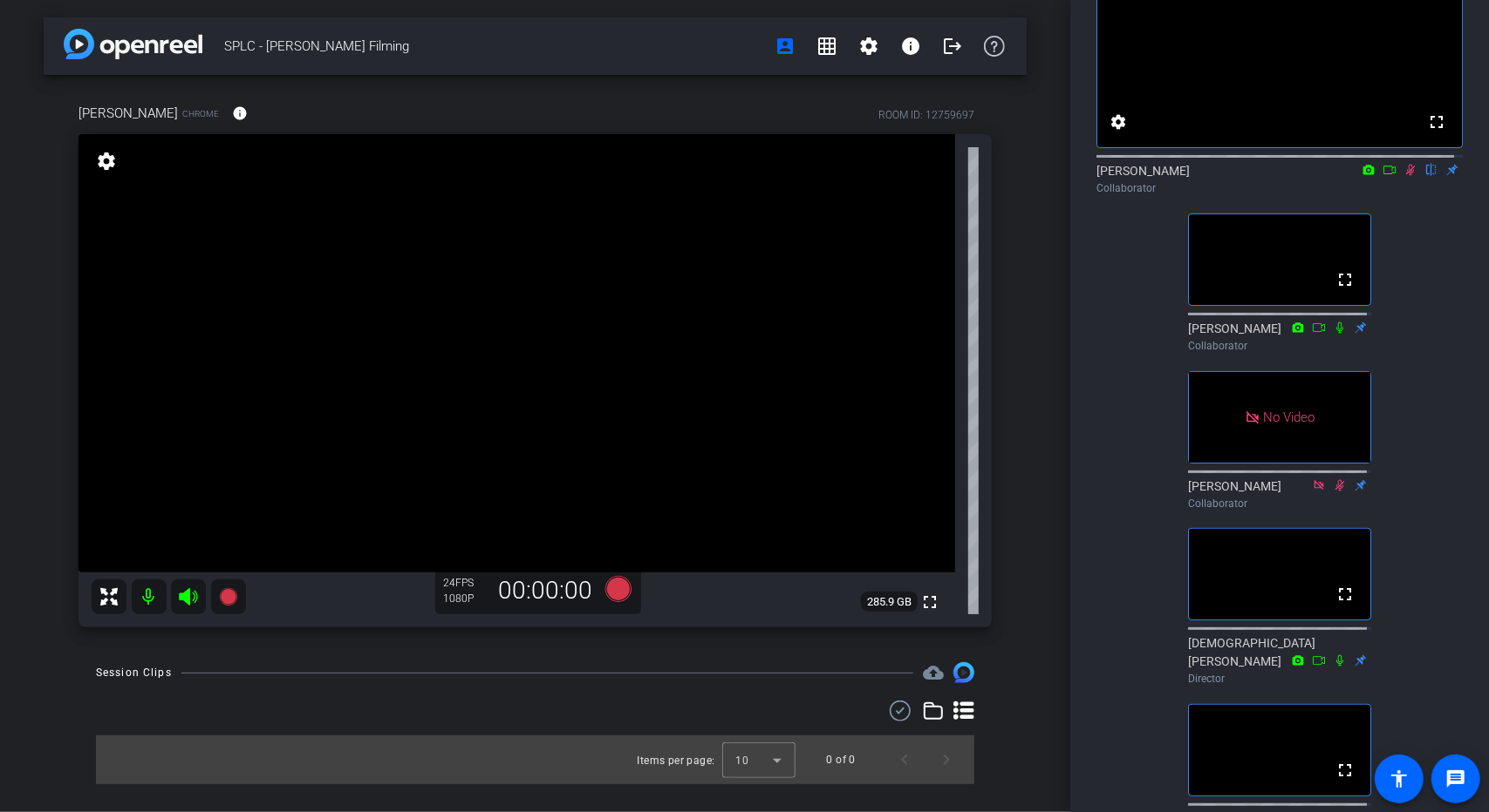
scroll to position [87, 0]
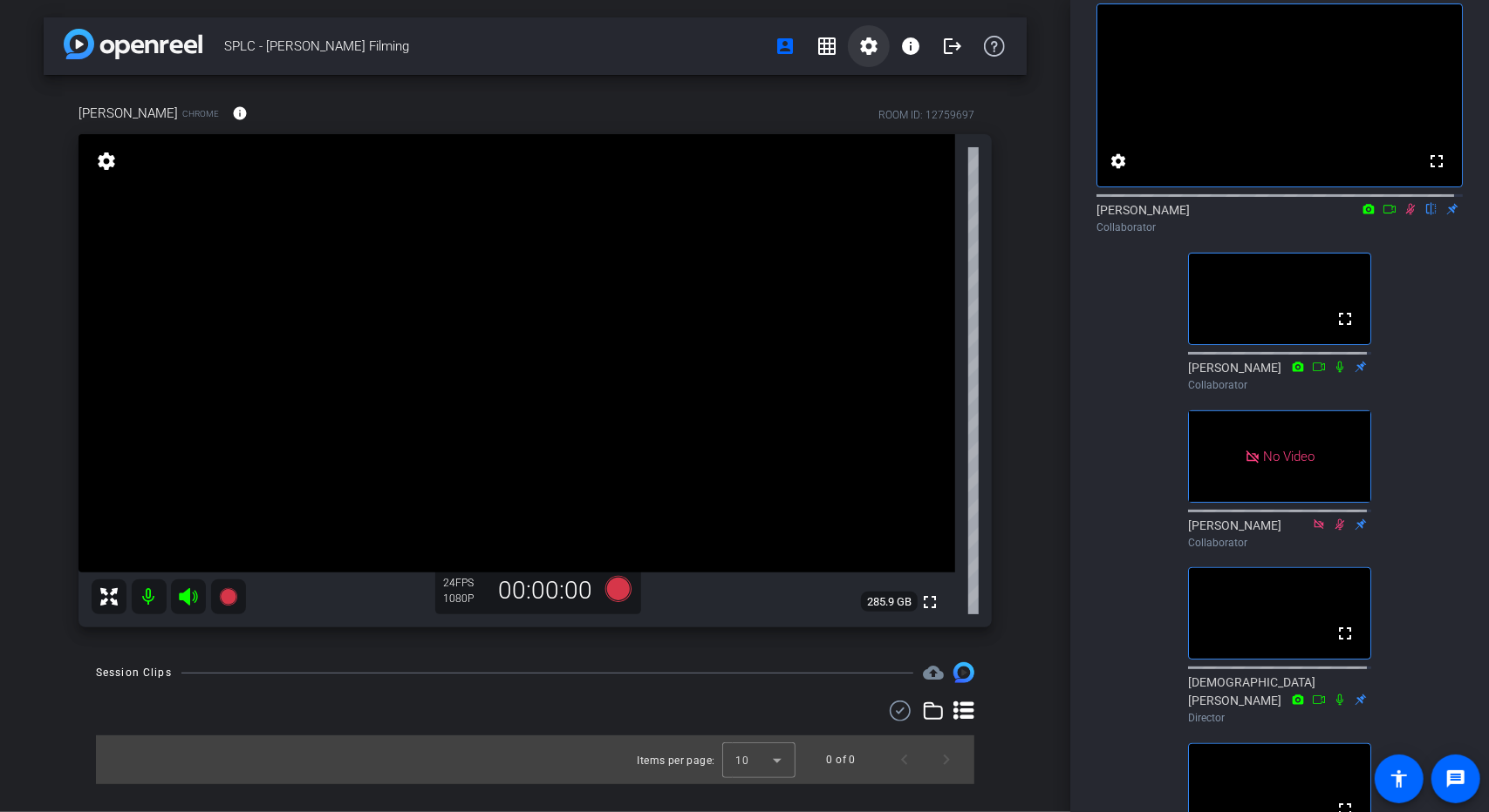
click at [854, 47] on span at bounding box center [869, 47] width 42 height 42
click at [860, 35] on div at bounding box center [744, 406] width 1489 height 812
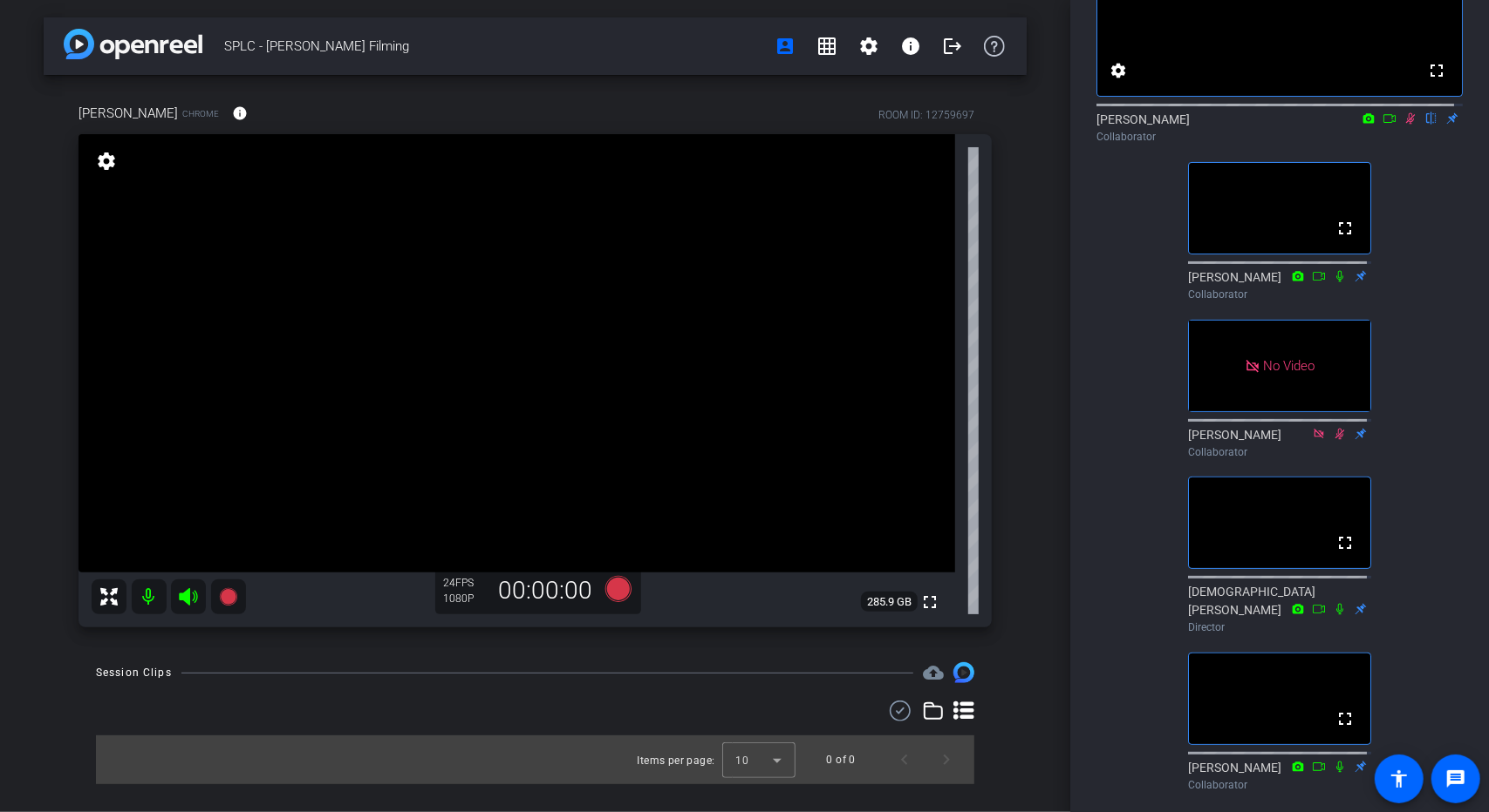
scroll to position [175, 0]
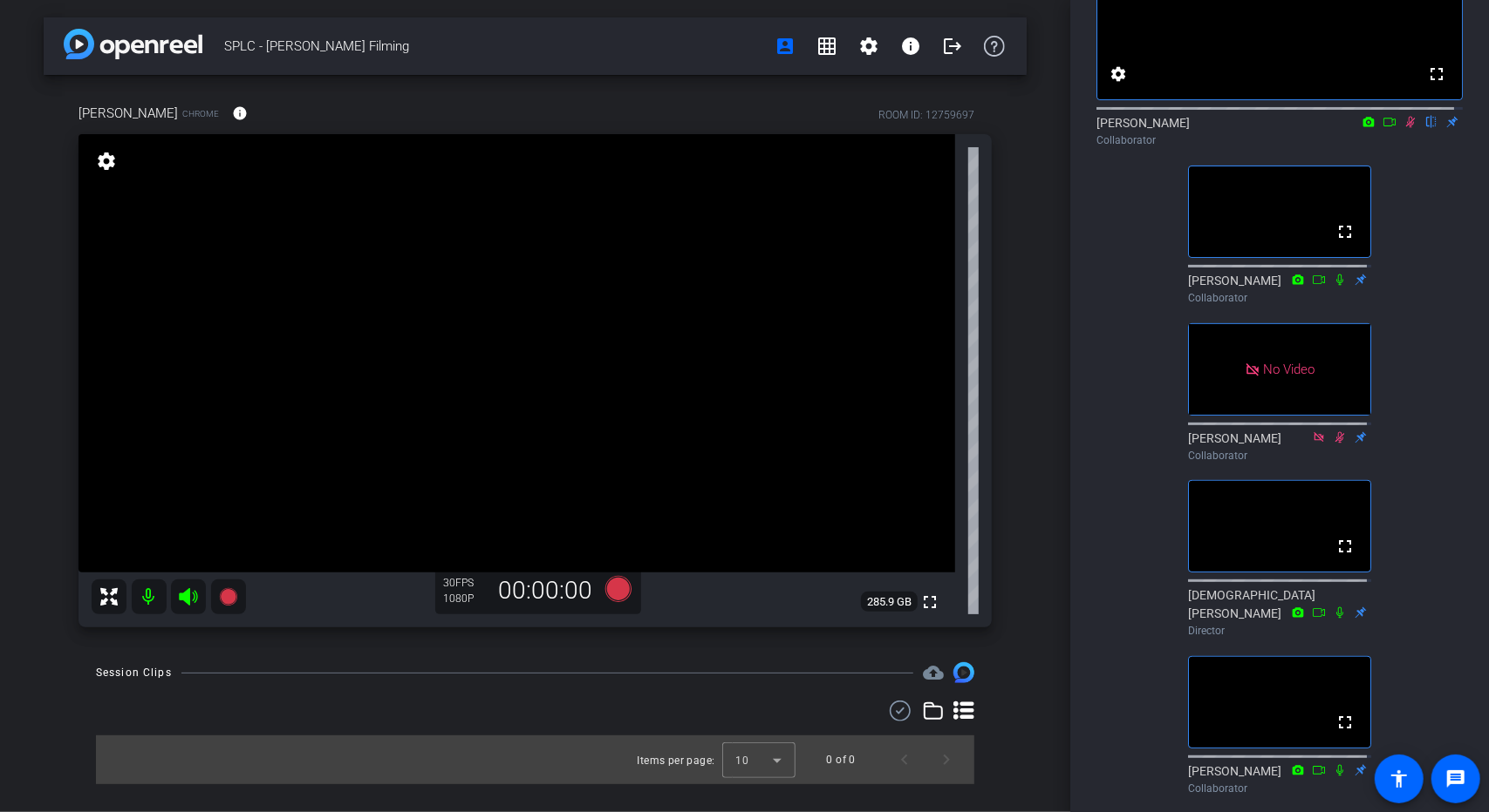
click at [1035, 265] on div "SPLC - Jerome Filming account_box grid_on settings info logout Jerome Chrome in…" at bounding box center [535, 406] width 1070 height 812
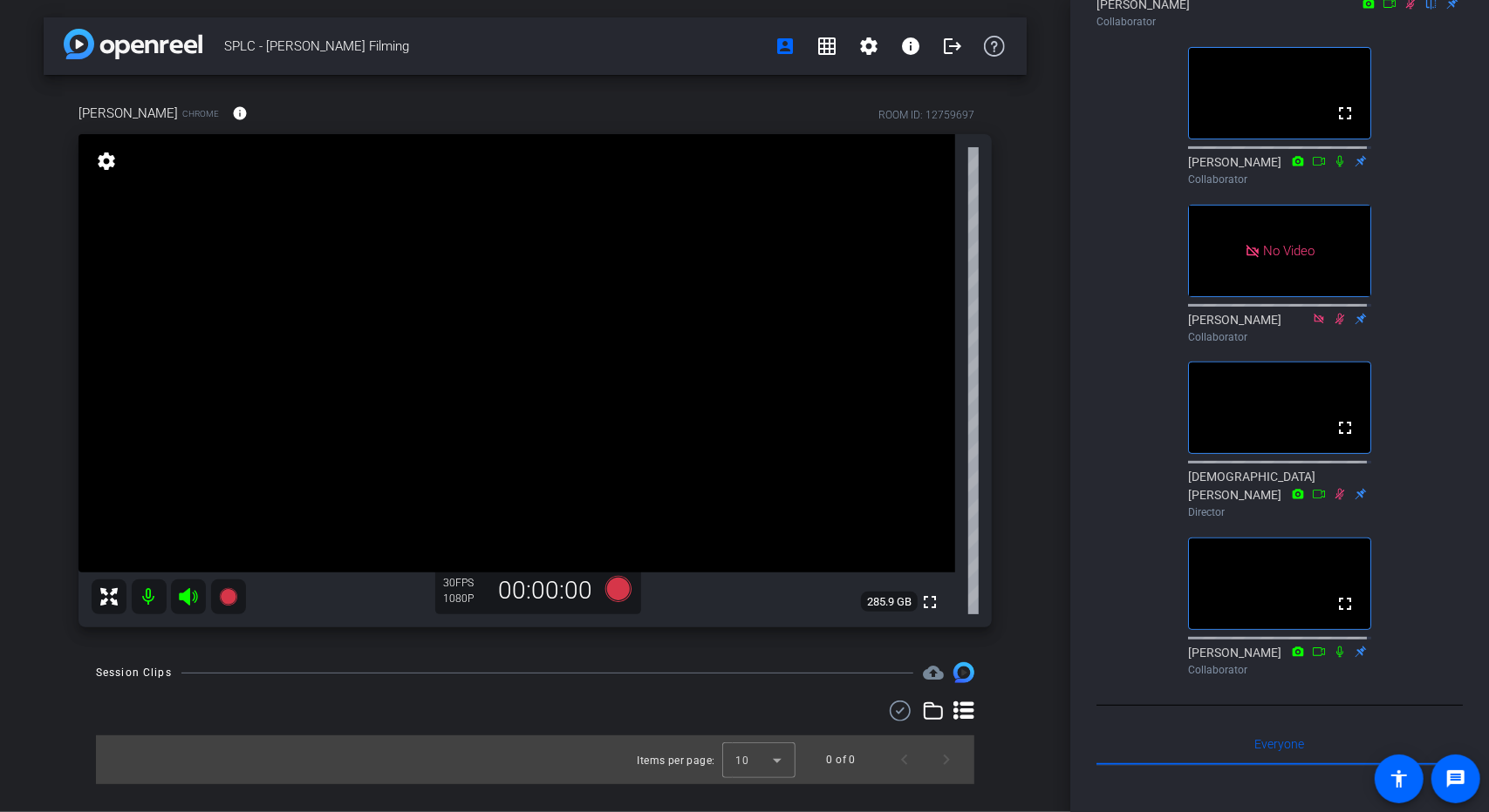
scroll to position [0, 0]
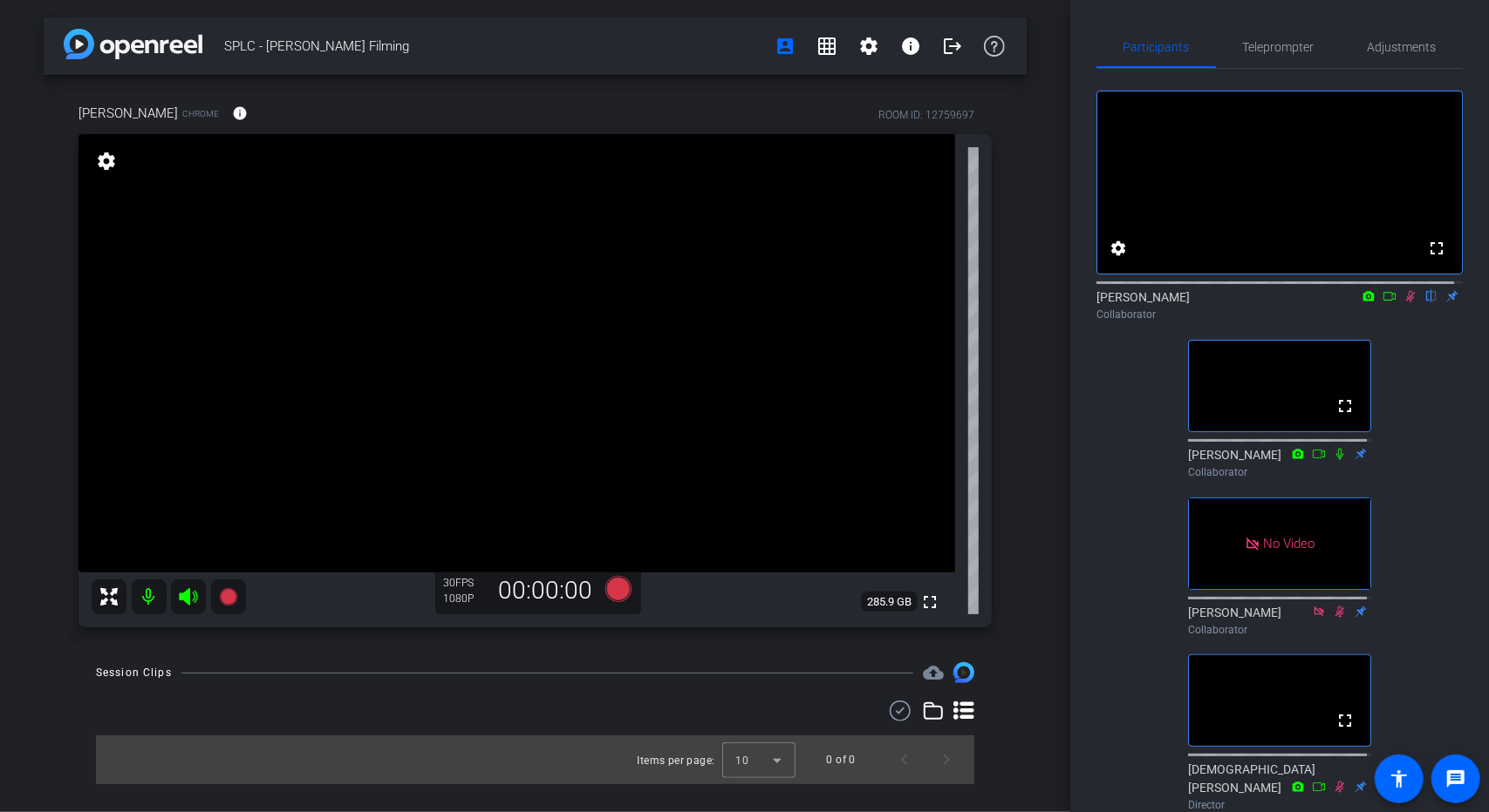
click at [1383, 302] on icon at bounding box center [1389, 296] width 14 height 12
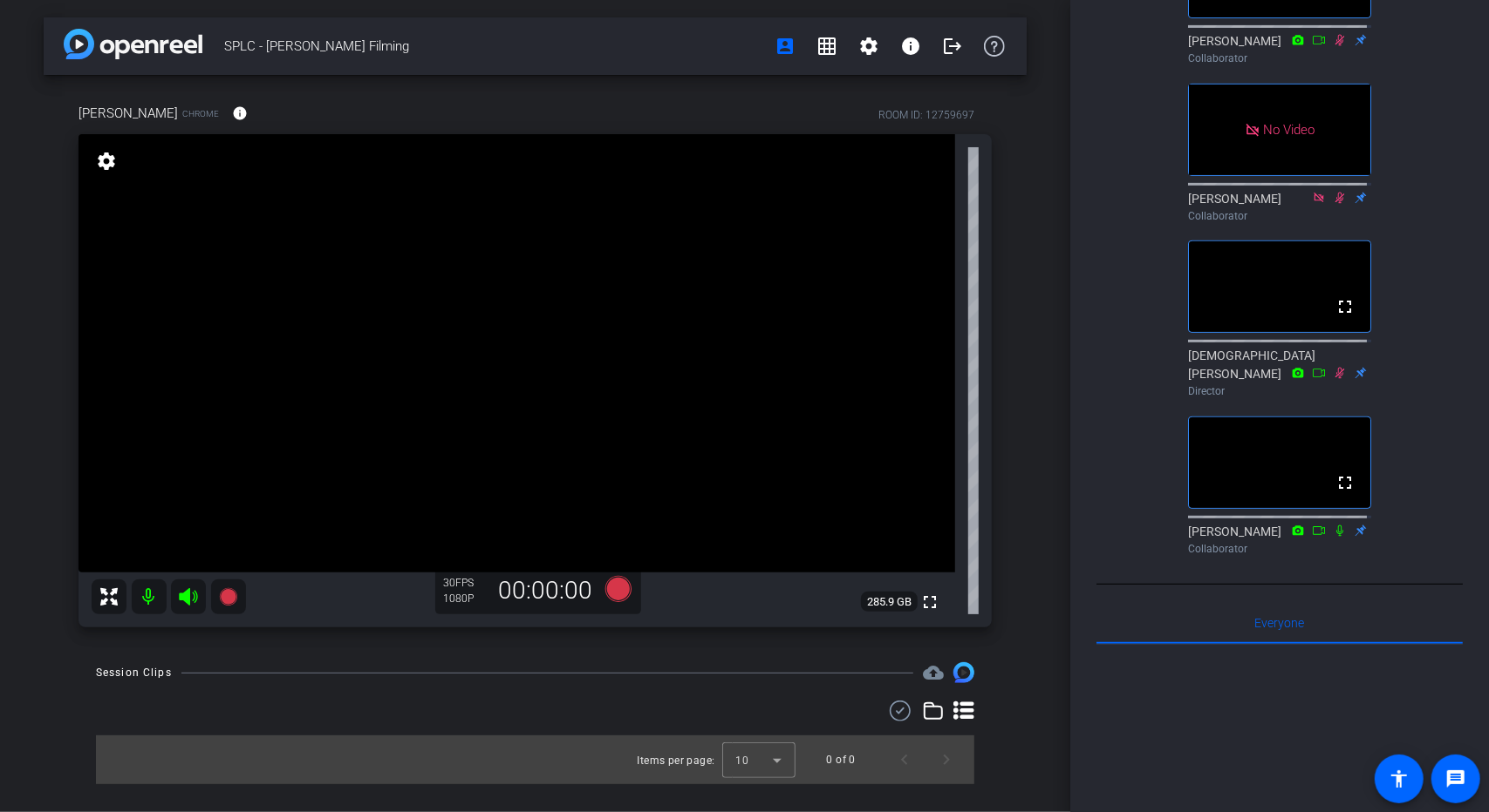
scroll to position [523, 0]
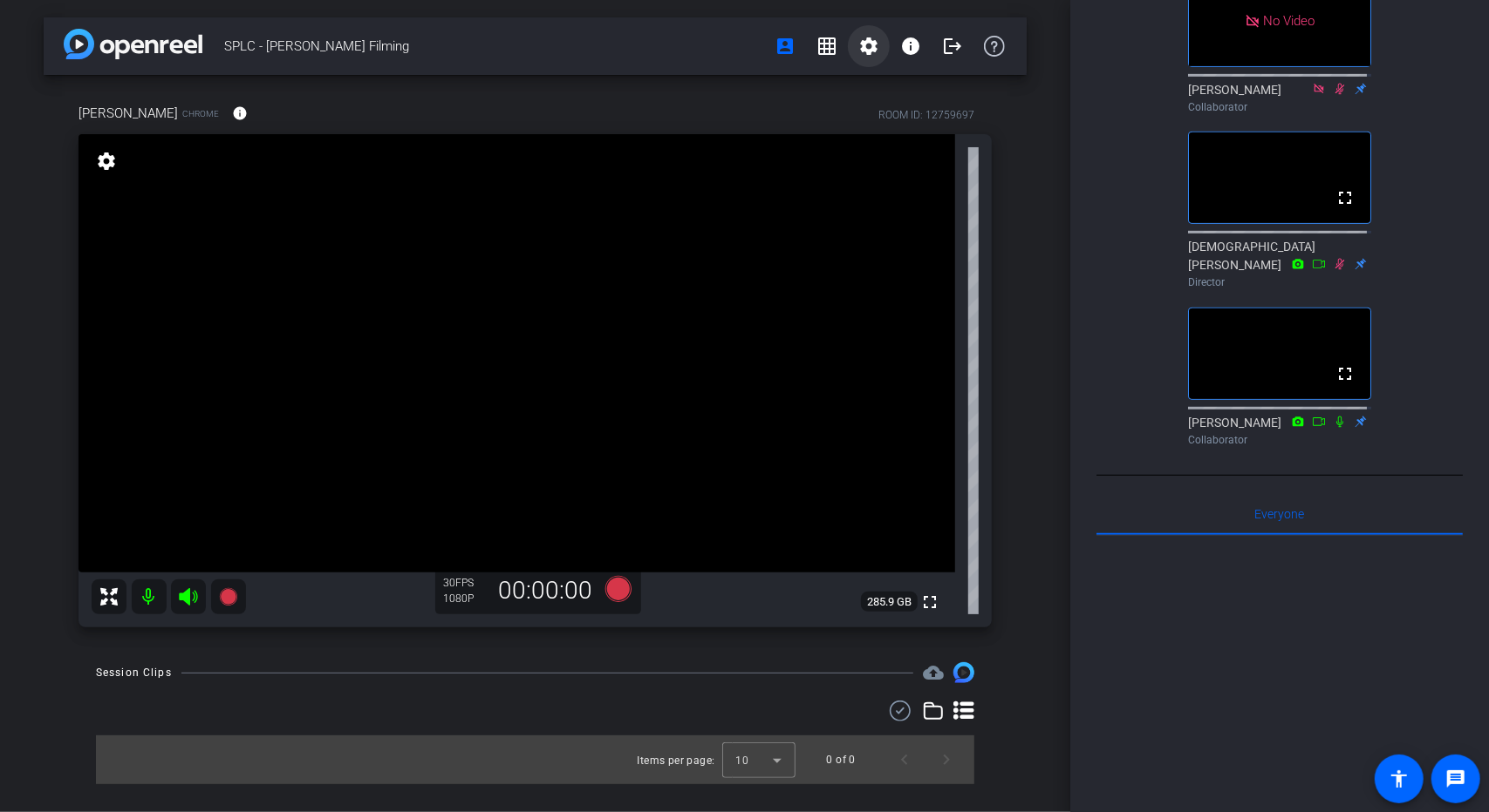
click at [861, 41] on mat-icon "settings" at bounding box center [869, 47] width 21 height 21
click at [869, 38] on div at bounding box center [744, 406] width 1489 height 812
click at [1448, 199] on div "No Video Bronson Collaborator fullscreen Colin Collaborator No Video Hillary Co…" at bounding box center [1279, -1] width 366 height 907
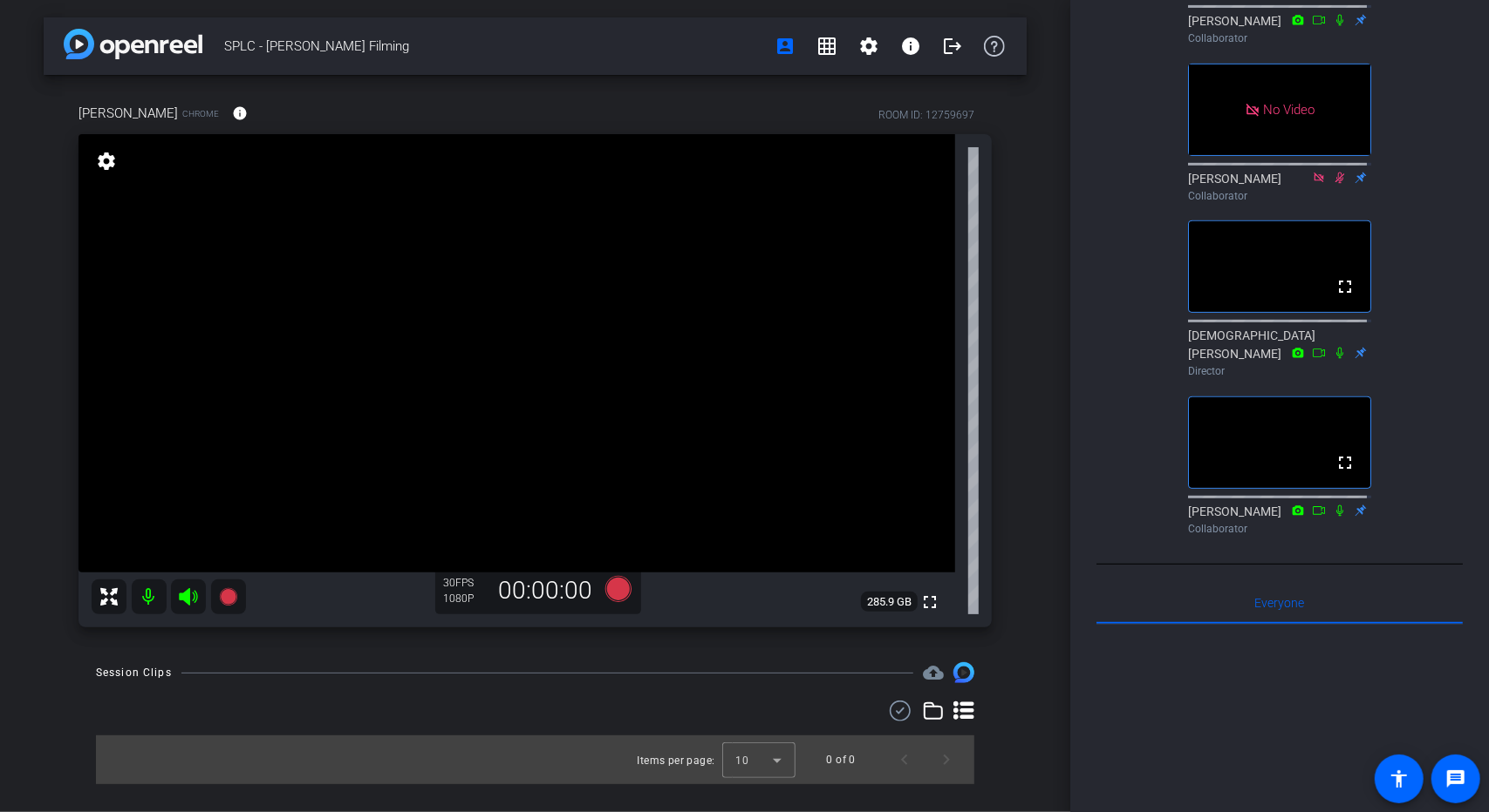
scroll to position [0, 0]
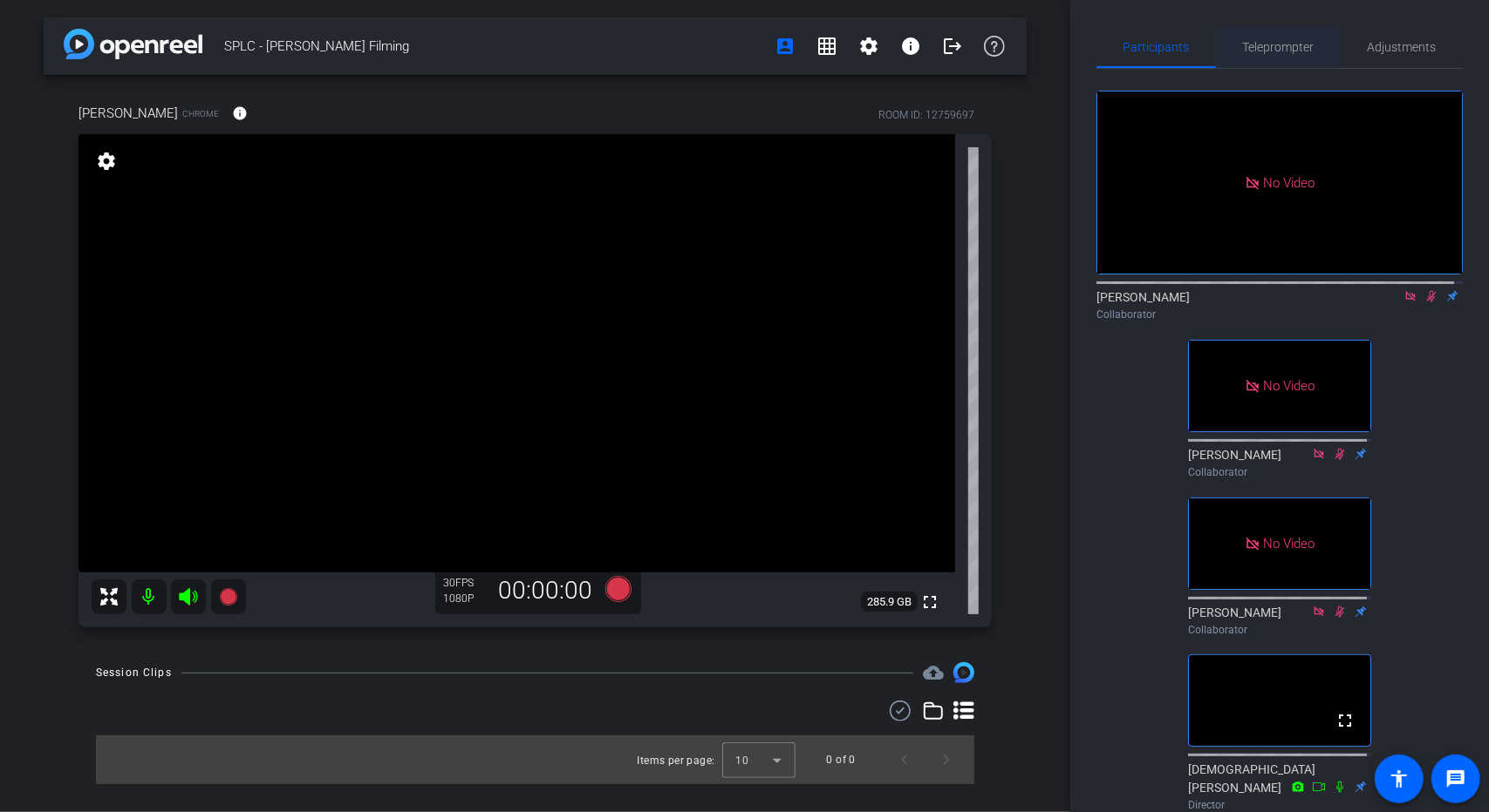
click at [1252, 48] on span "Teleprompter" at bounding box center [1278, 47] width 71 height 12
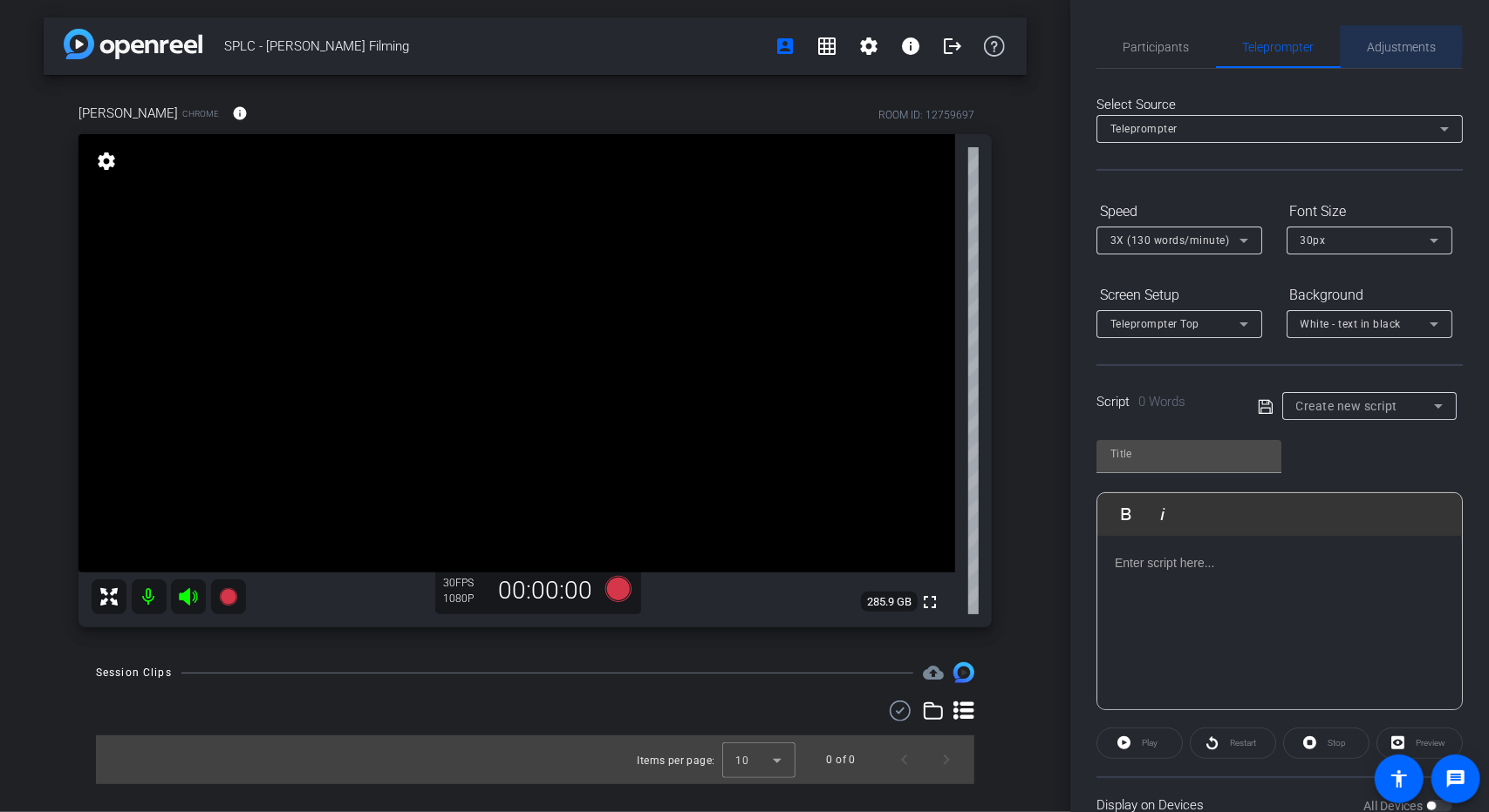
click at [1352, 44] on div "Adjustments" at bounding box center [1402, 47] width 122 height 42
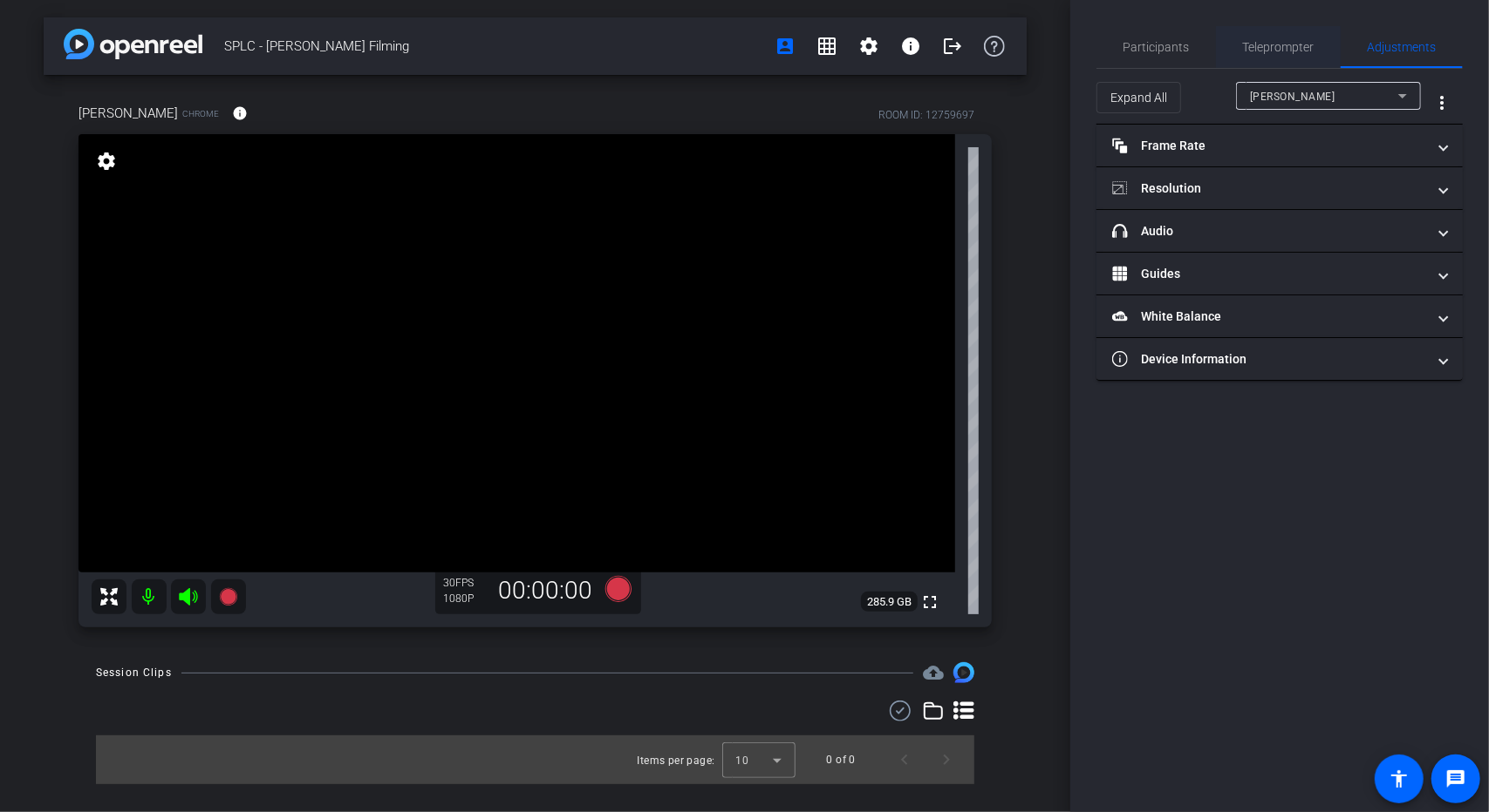
click at [1296, 45] on span "Teleprompter" at bounding box center [1278, 47] width 71 height 12
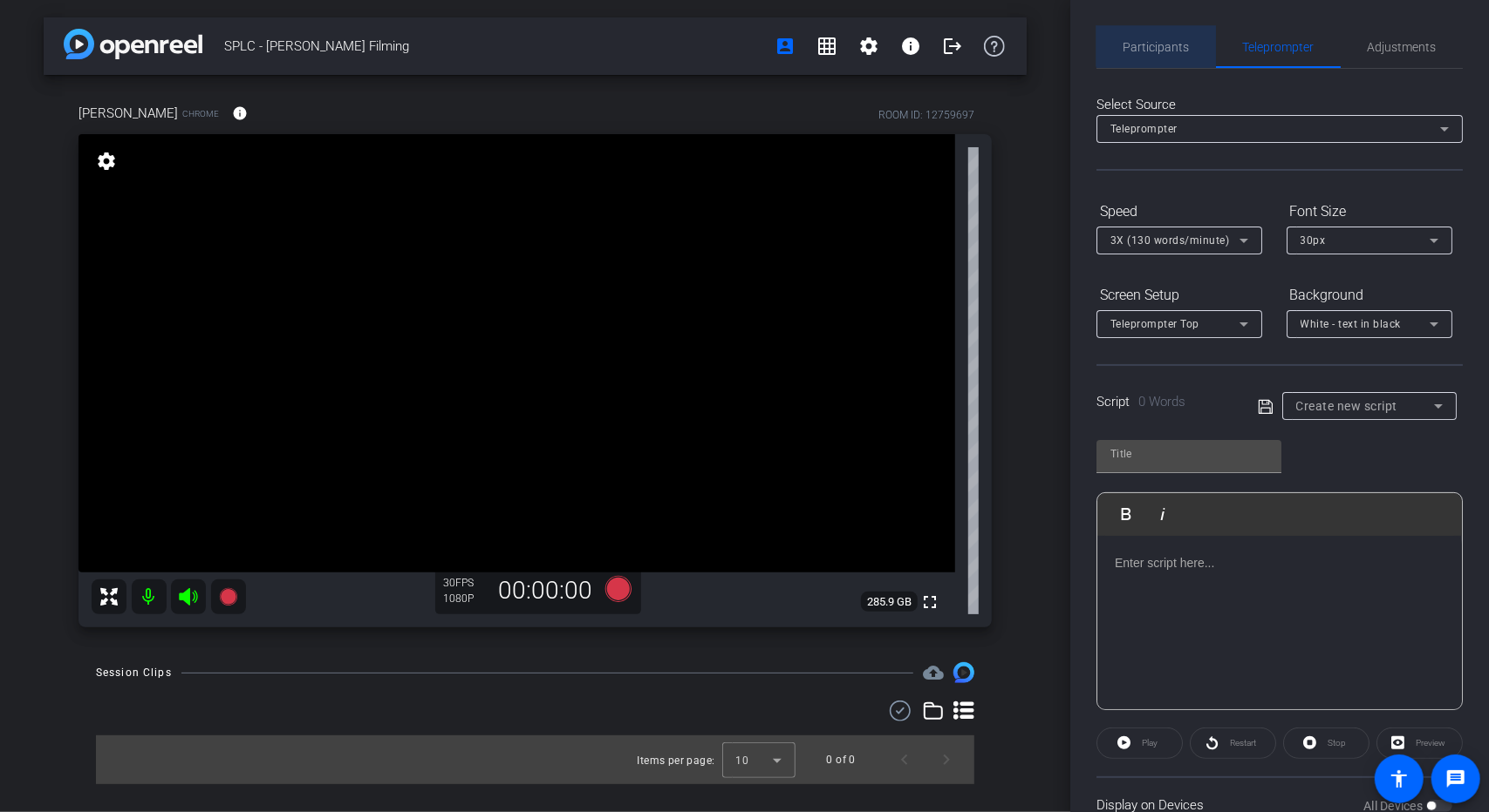
click at [1170, 43] on span "Participants" at bounding box center [1156, 47] width 67 height 12
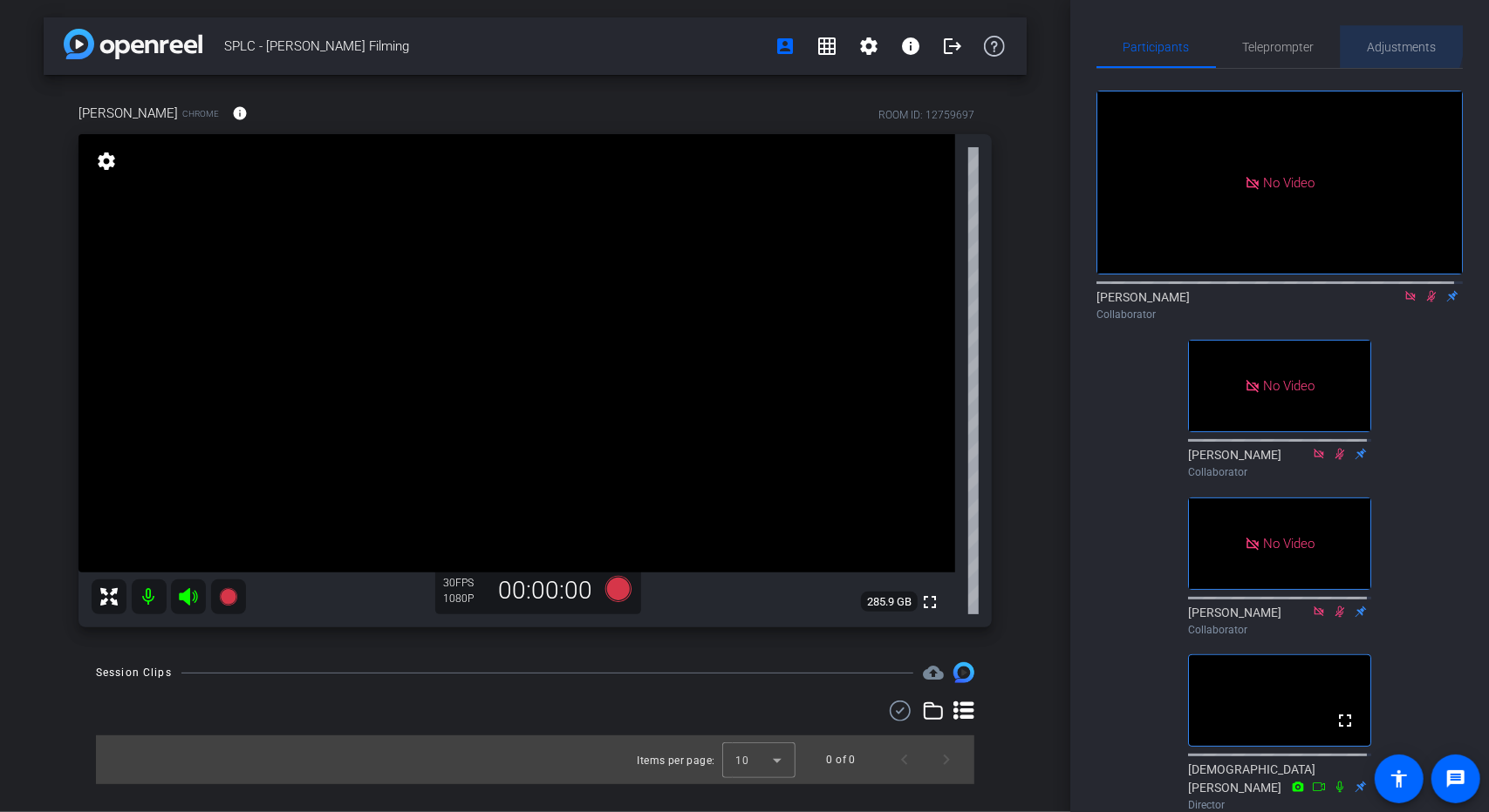
click at [1367, 37] on span "Adjustments" at bounding box center [1402, 47] width 69 height 42
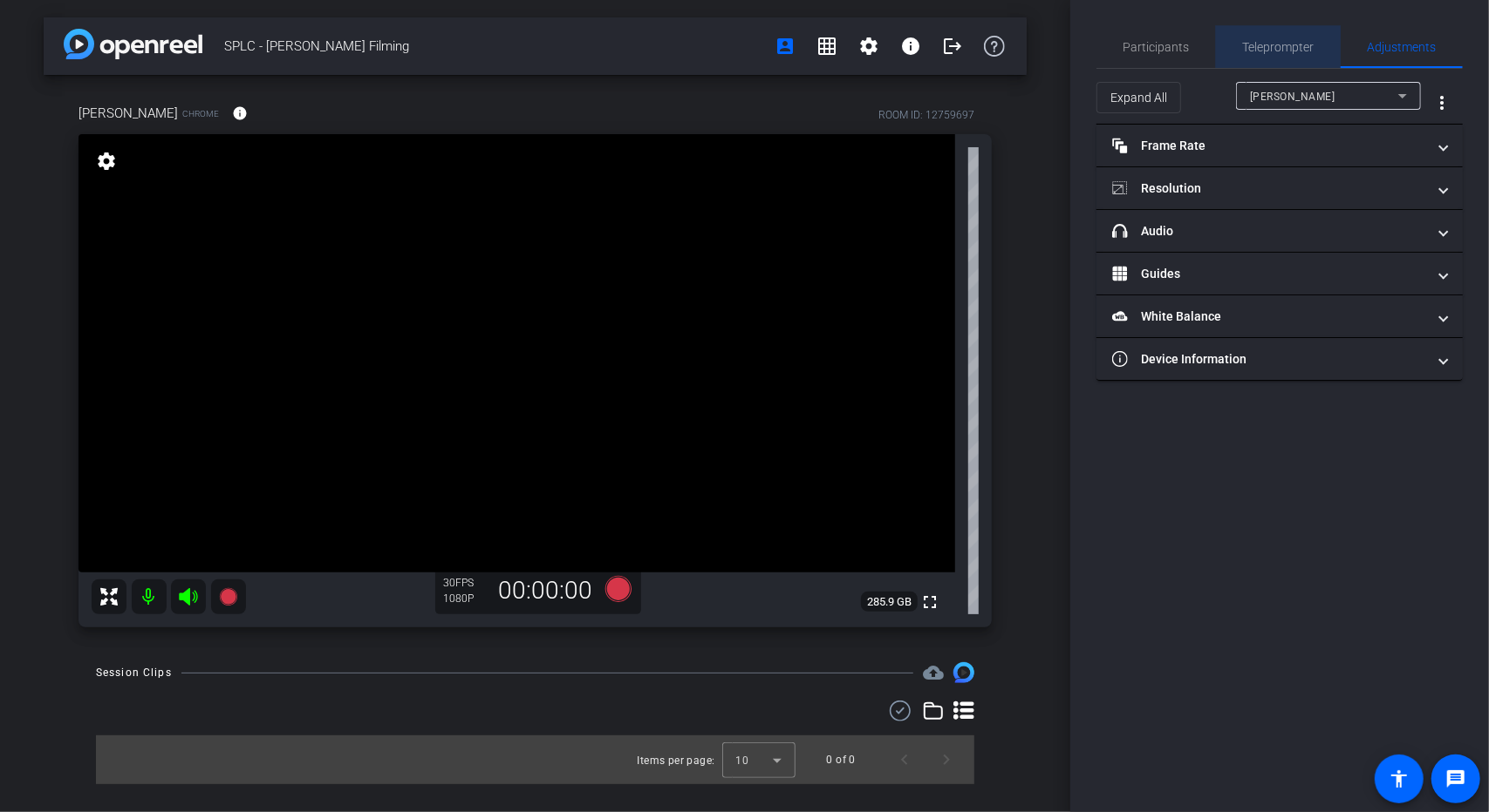
click at [1275, 38] on span "Teleprompter" at bounding box center [1278, 47] width 71 height 42
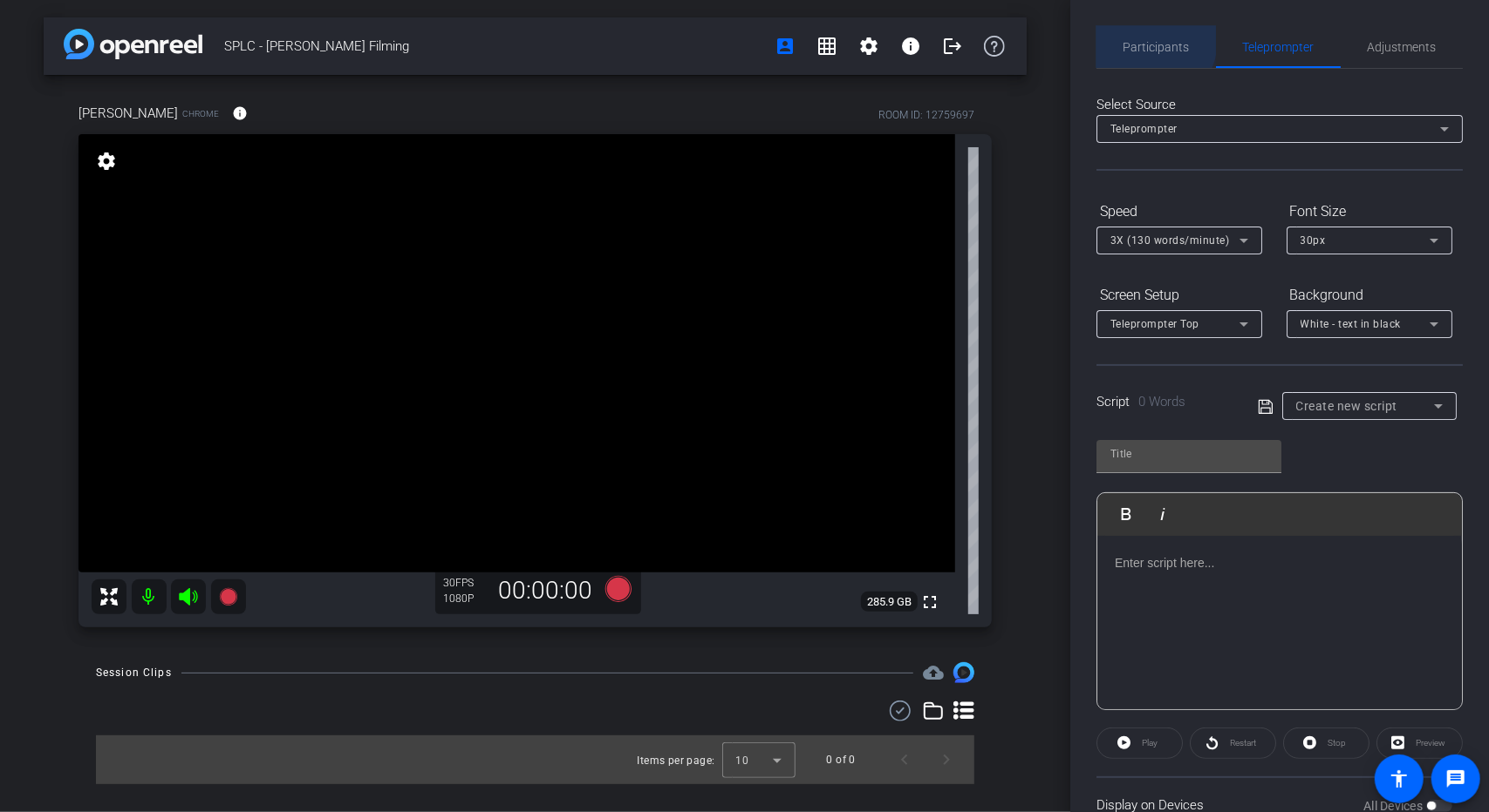
click at [1142, 41] on span "Participants" at bounding box center [1156, 47] width 67 height 12
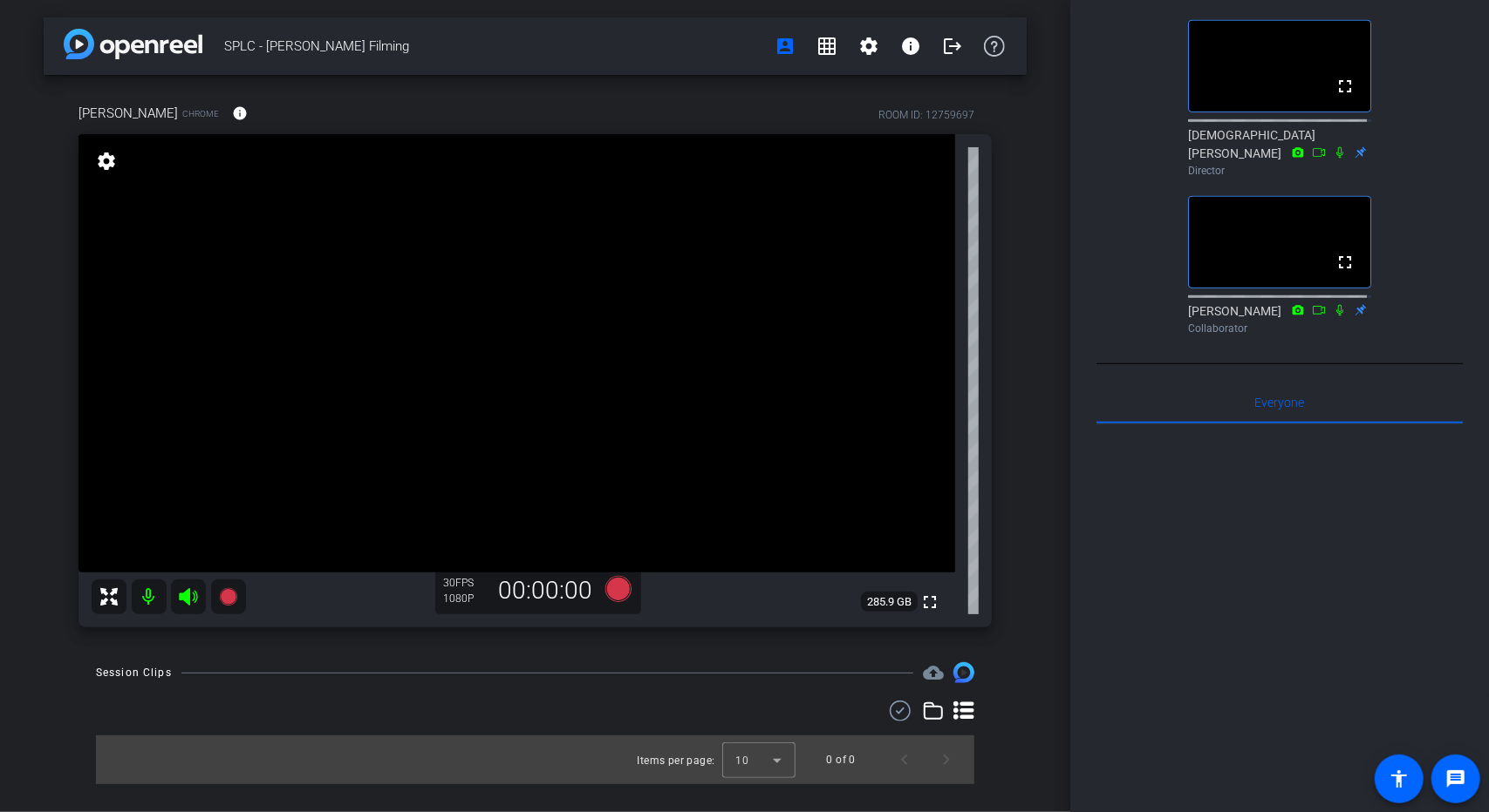
scroll to position [523, 0]
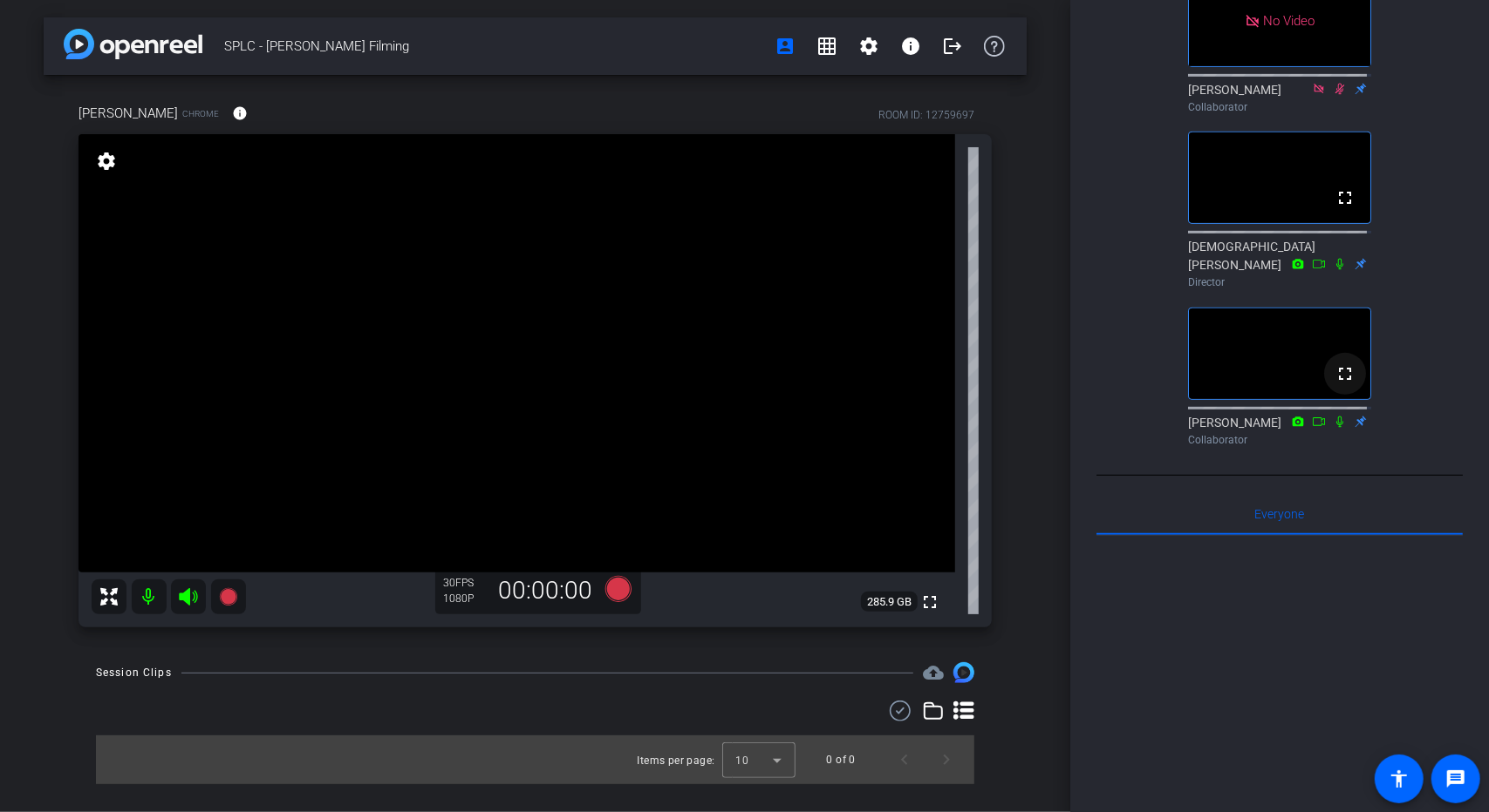
click at [1334, 385] on mat-icon "fullscreen" at bounding box center [1345, 374] width 21 height 21
click at [1344, 208] on mat-icon "fullscreen" at bounding box center [1345, 198] width 21 height 21
click at [930, 589] on span at bounding box center [929, 602] width 42 height 42
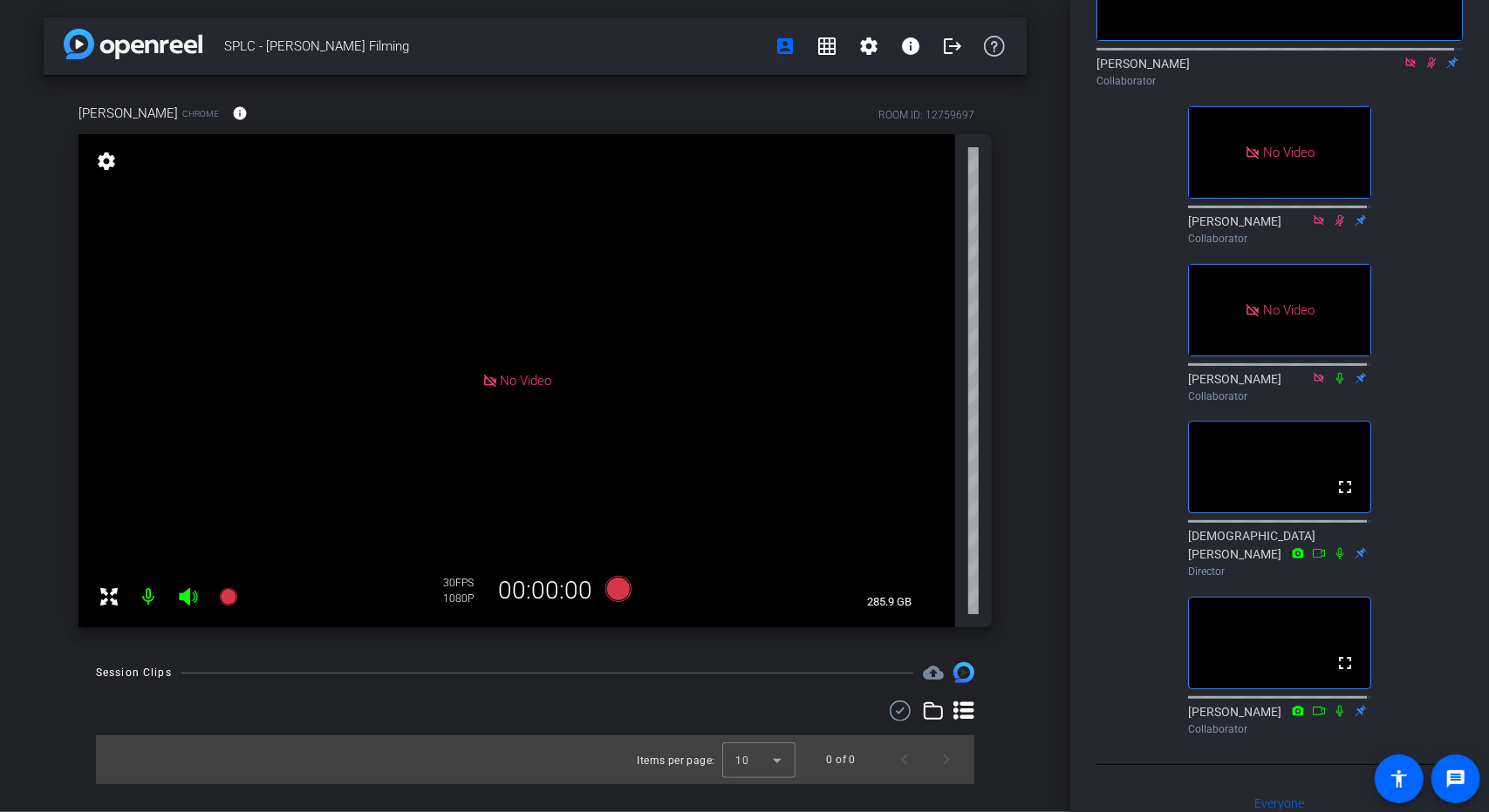
scroll to position [261, 0]
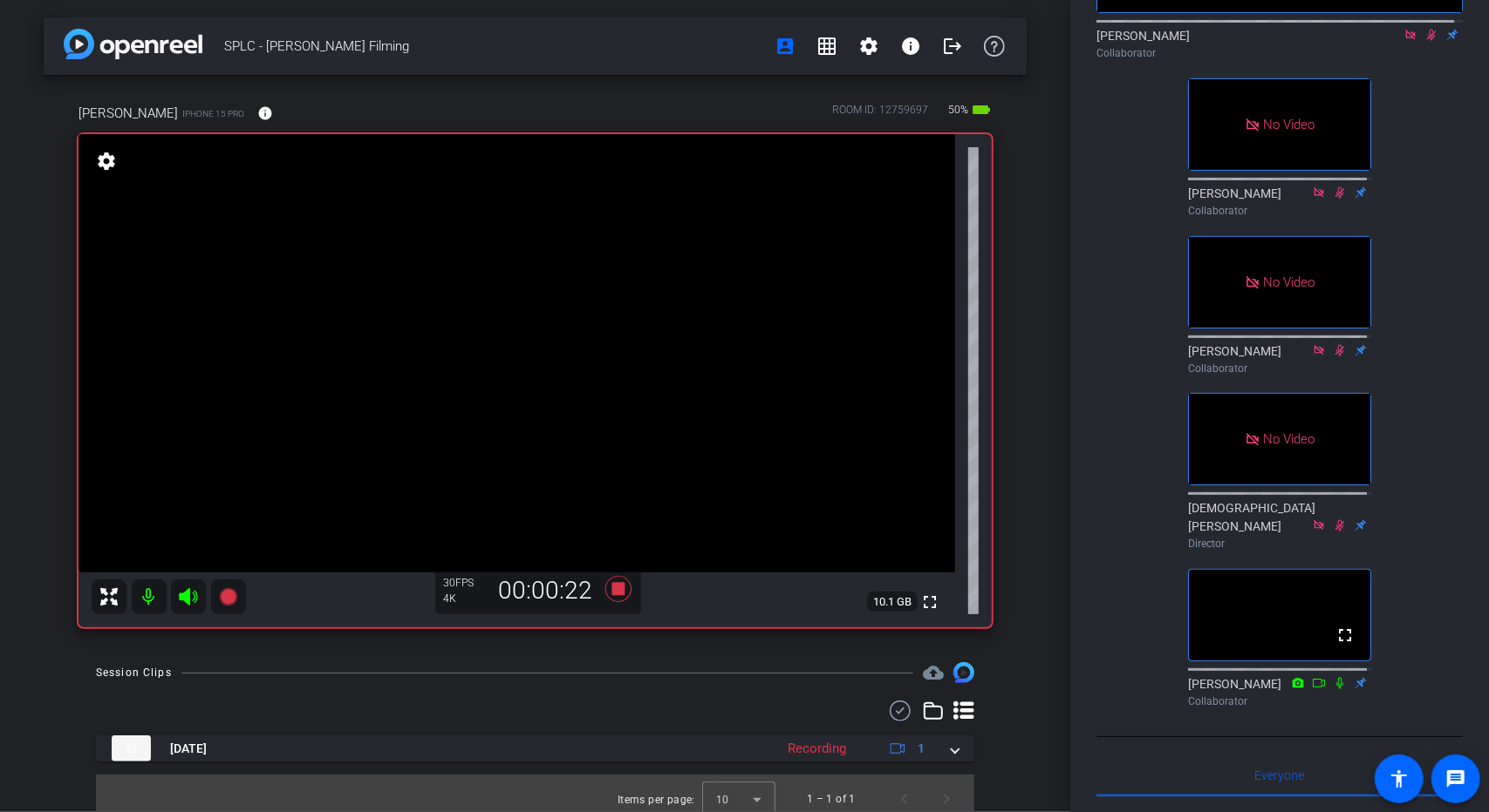
click at [1059, 456] on div "SPLC - Jerome Filming account_box grid_on settings info logout Jerome Dees iPho…" at bounding box center [535, 406] width 1070 height 812
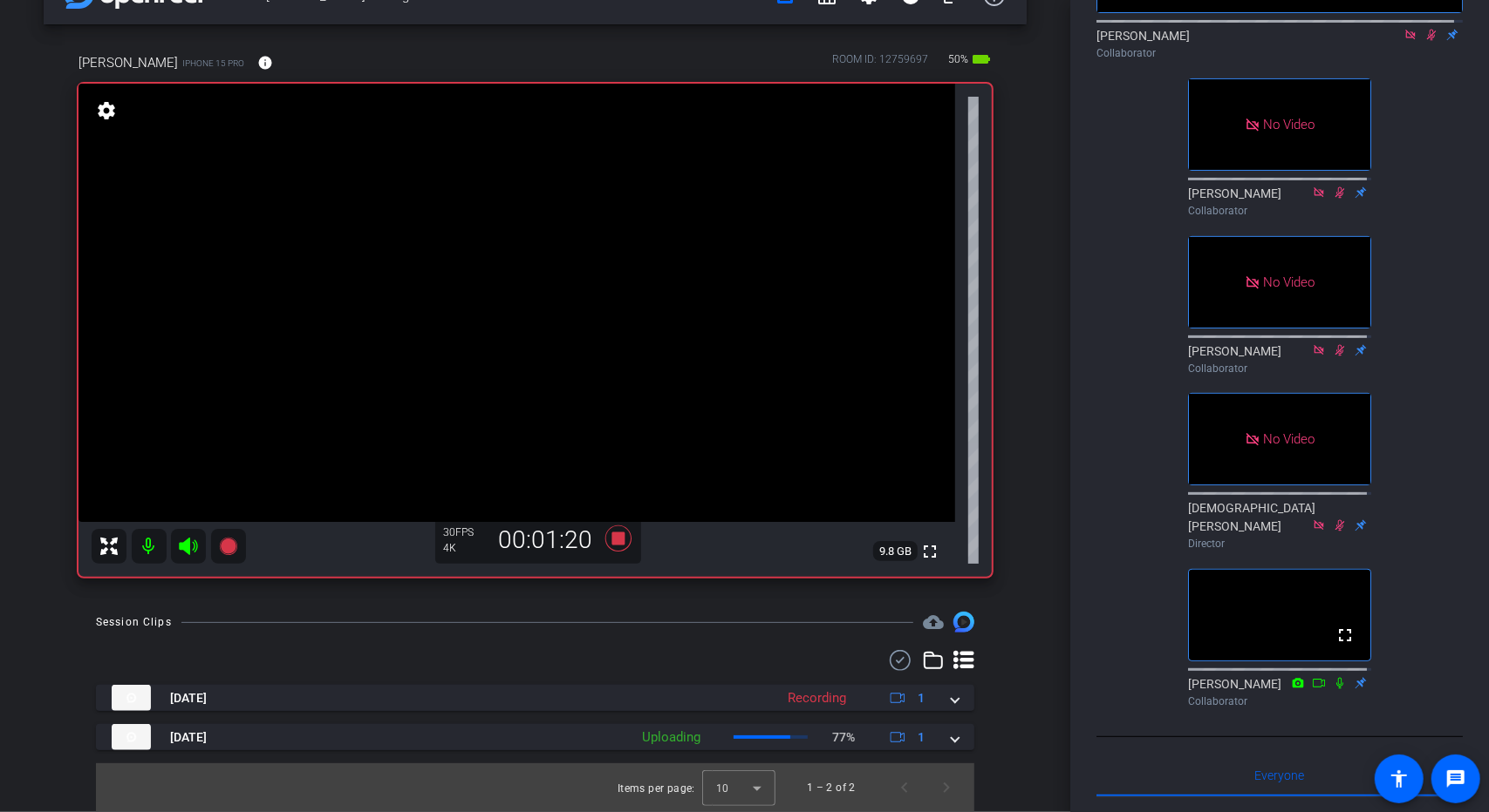
scroll to position [0, 0]
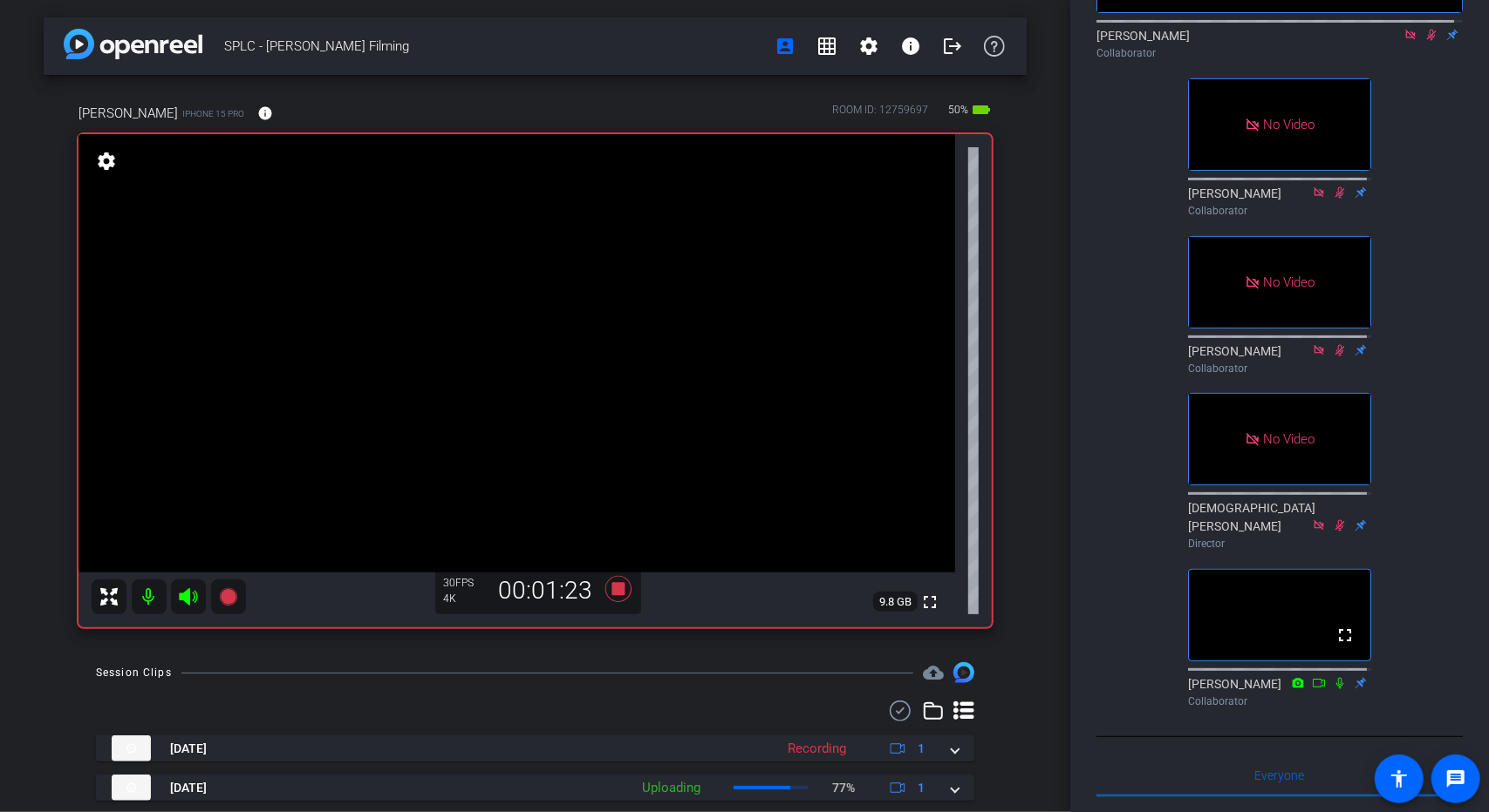
click at [996, 233] on div "Jerome Dees iPhone 15 Pro info ROOM ID: 12759697 50% battery_std fullscreen set…" at bounding box center [535, 360] width 983 height 570
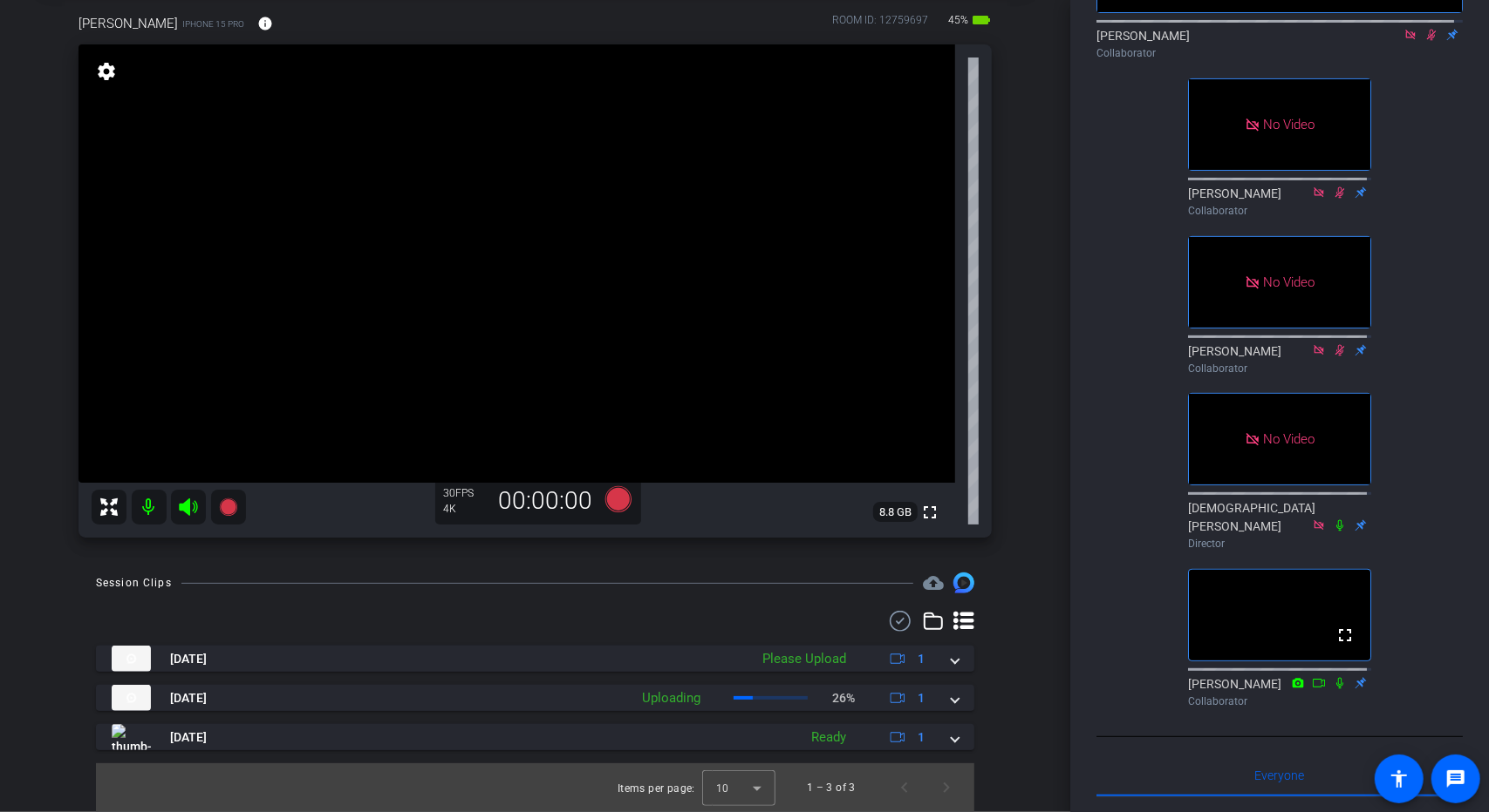
type input "Default title 7376"
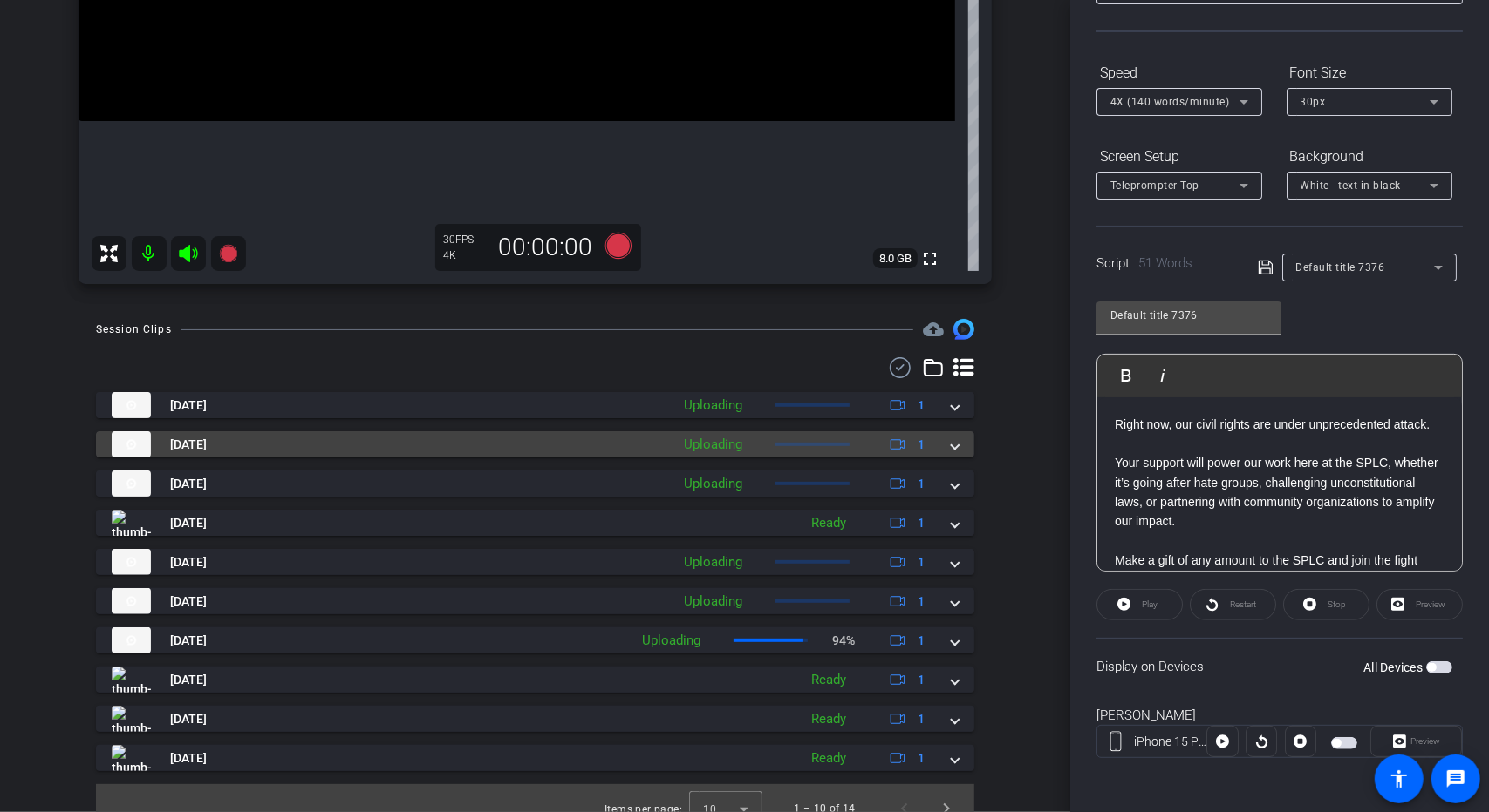
scroll to position [472, 0]
